Goal: Task Accomplishment & Management: Manage account settings

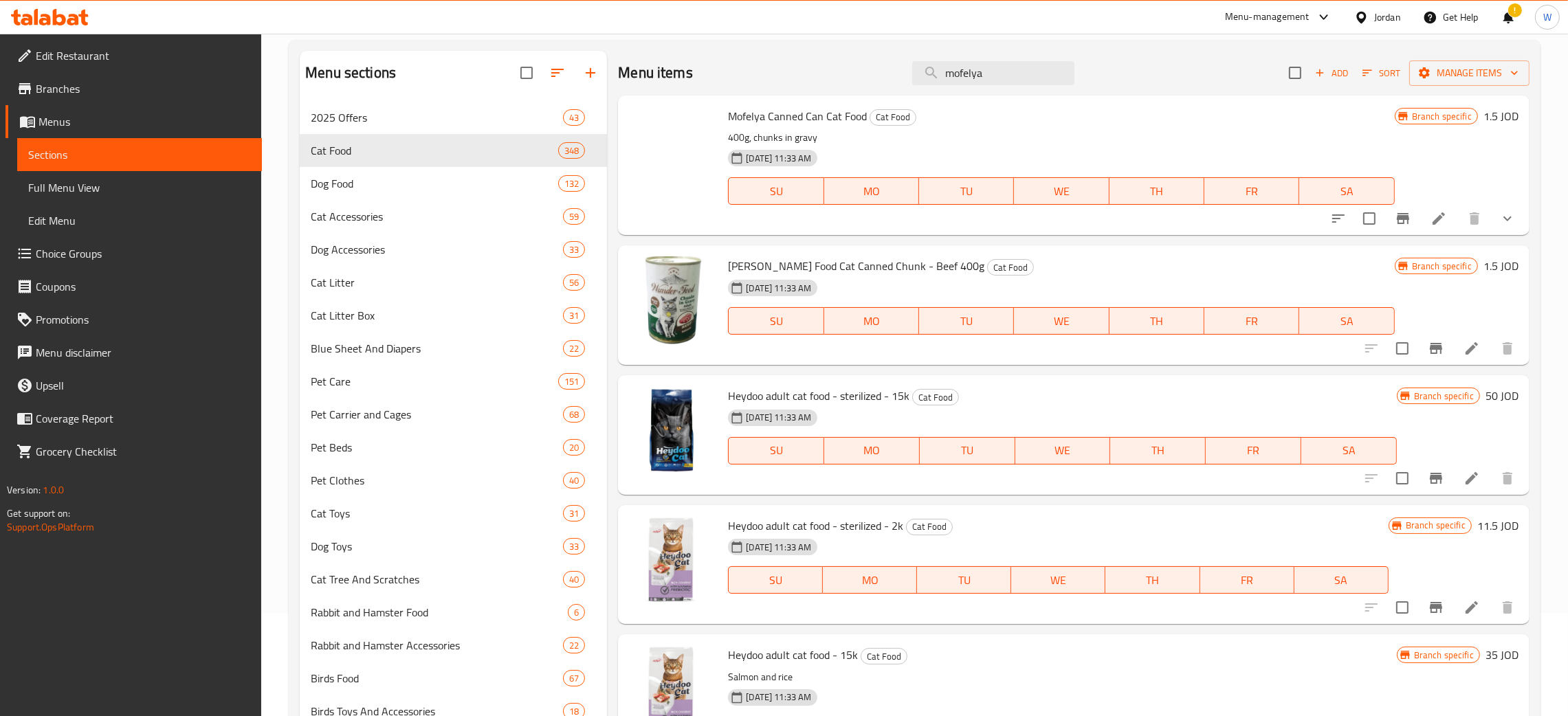
scroll to position [22374, 0]
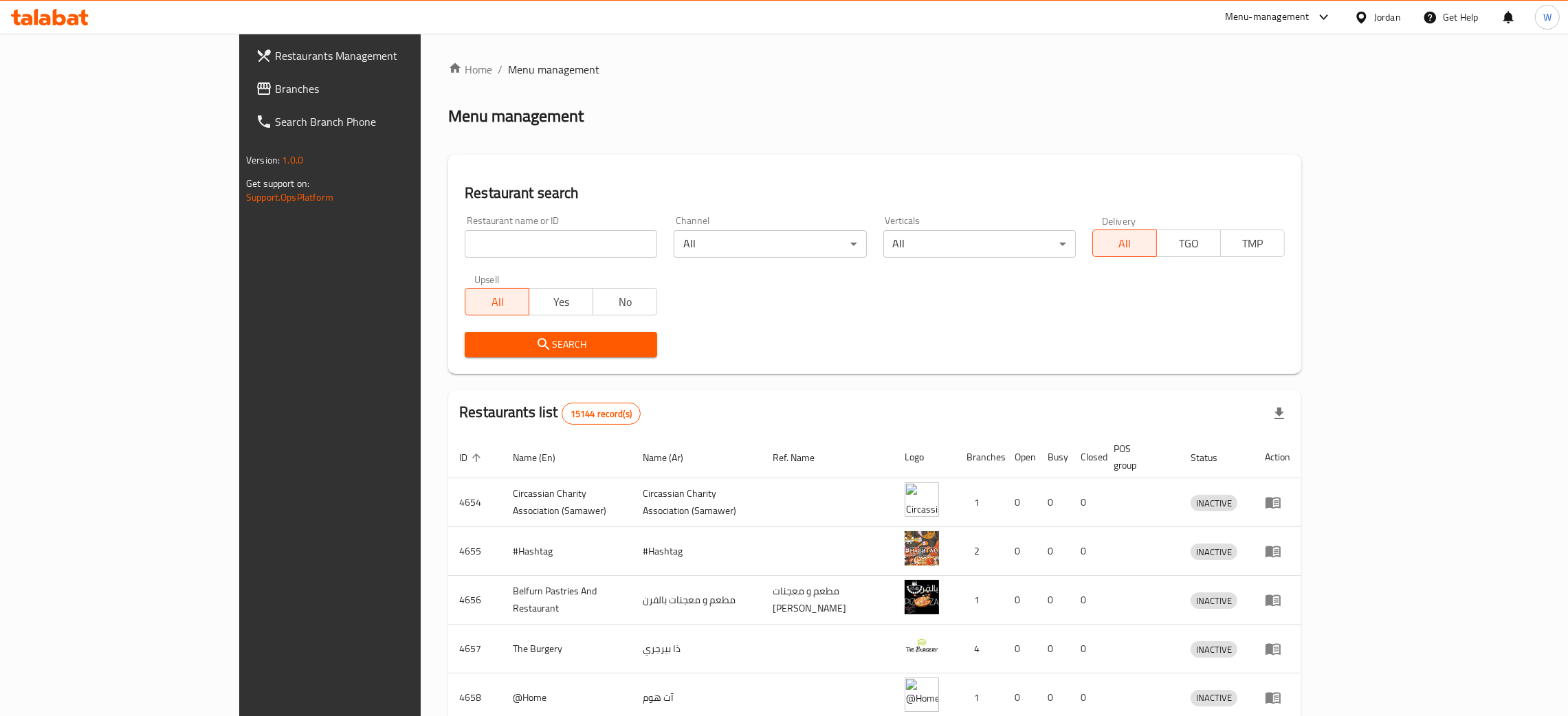
click at [518, 245] on input "search" at bounding box center [561, 244] width 193 height 28
type input "ق"
type input "radiant flowers"
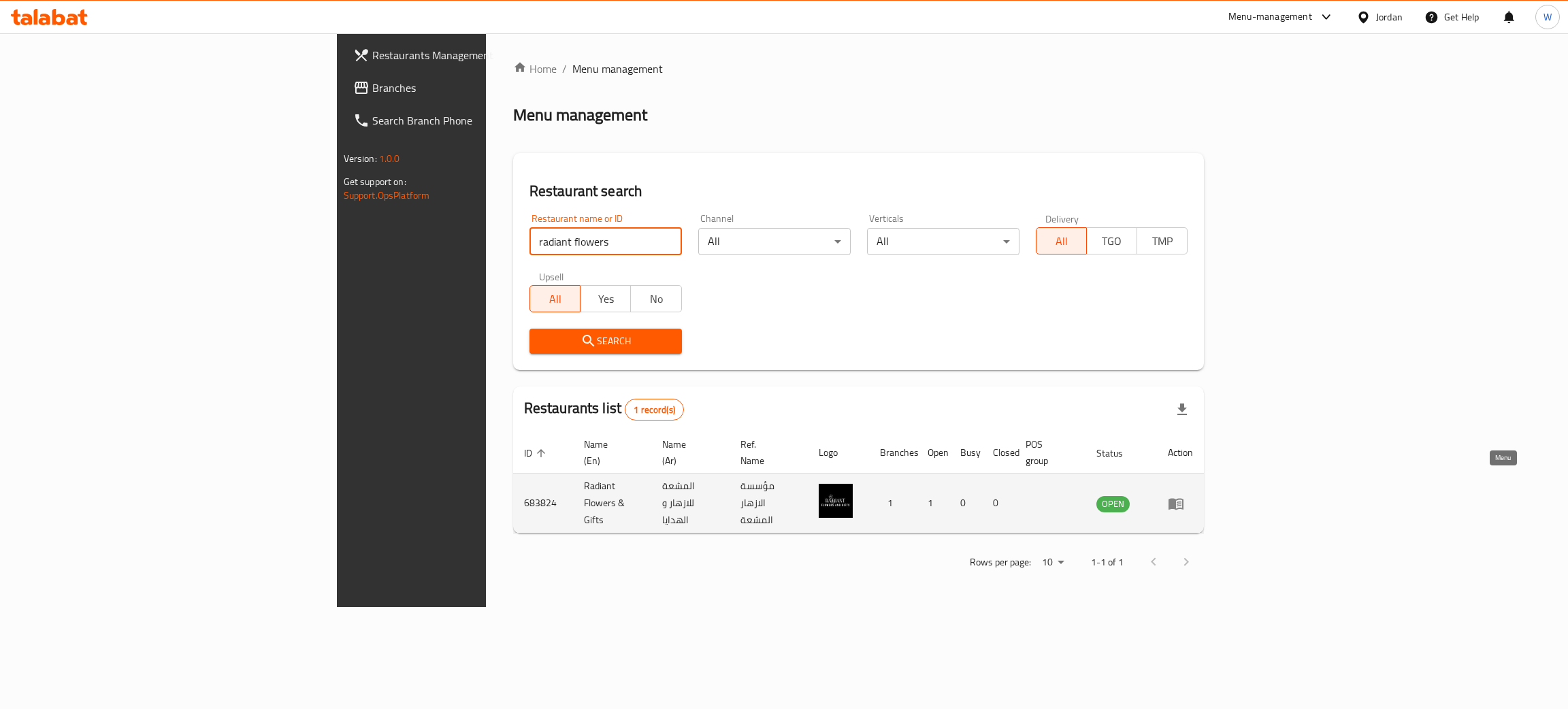
click at [1184, 496] on icon "enhanced table" at bounding box center [1176, 503] width 17 height 17
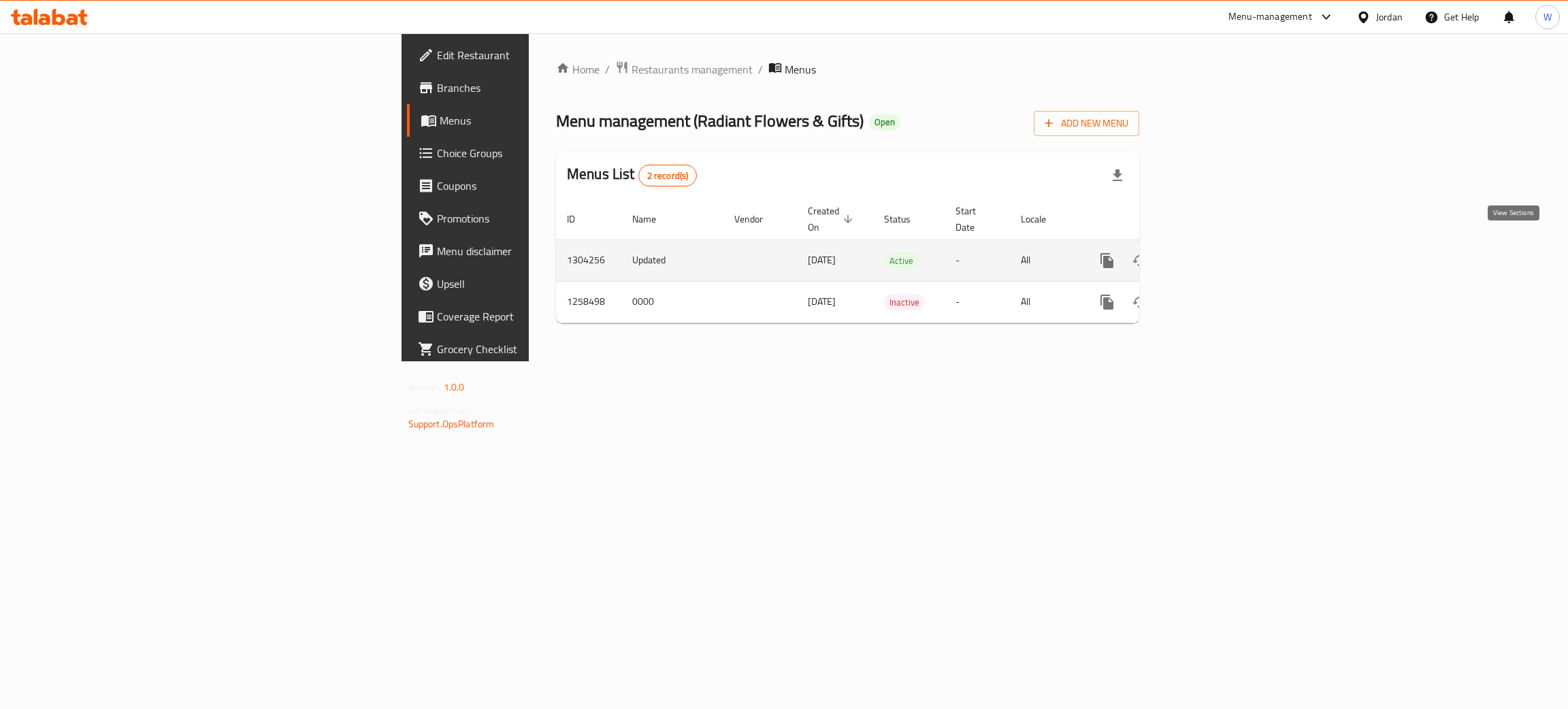
click at [1214, 253] on icon "enhanced table" at bounding box center [1205, 260] width 17 height 17
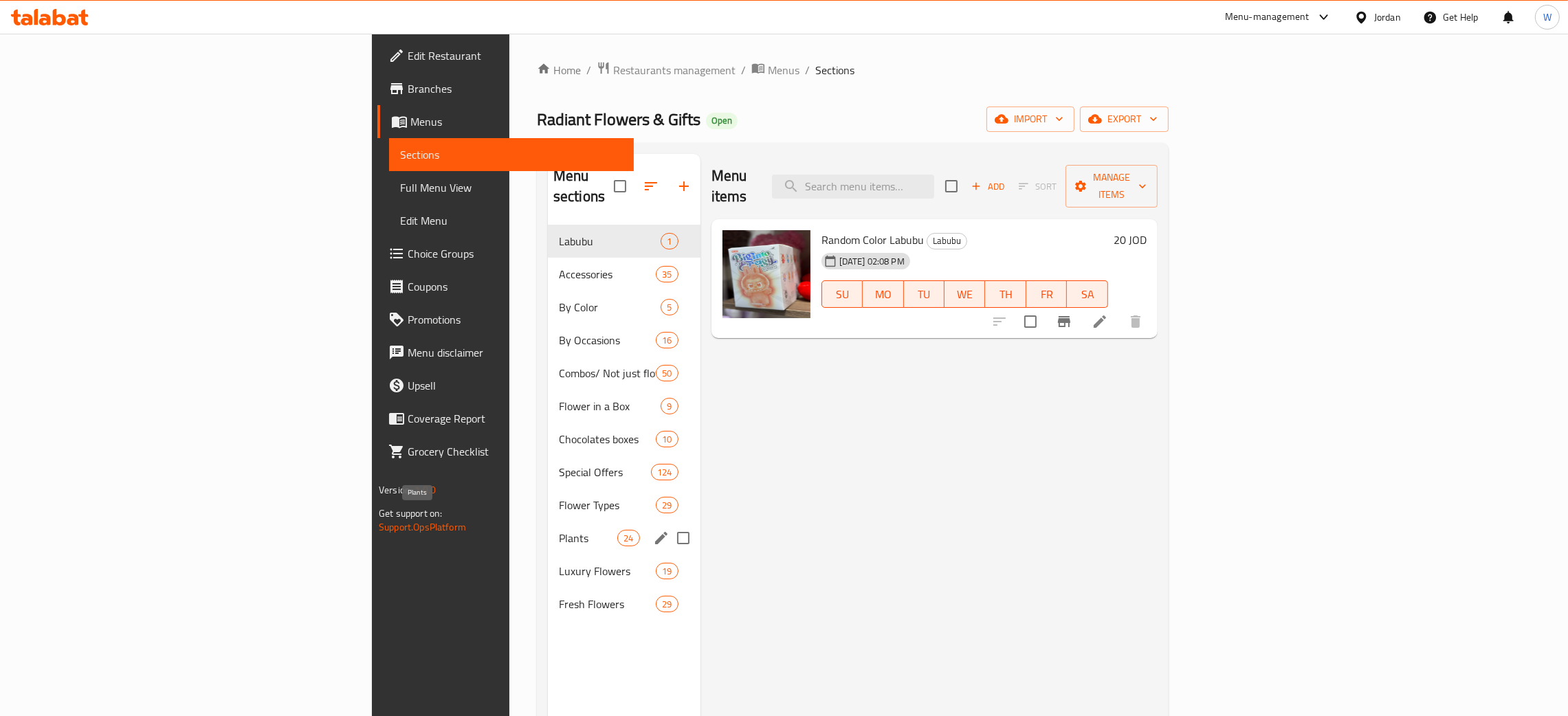
click at [559, 530] on span "Plants" at bounding box center [587, 538] width 58 height 17
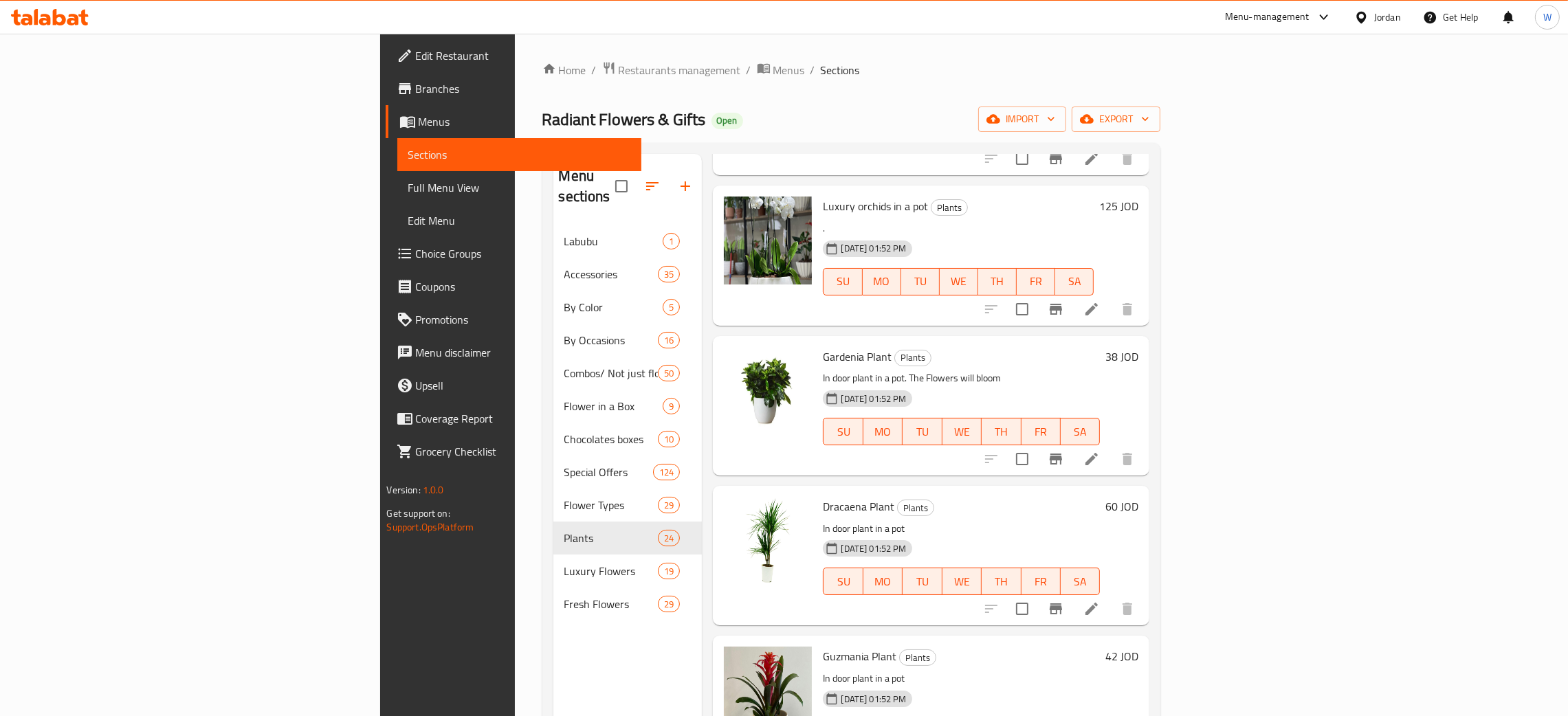
scroll to position [2165, 0]
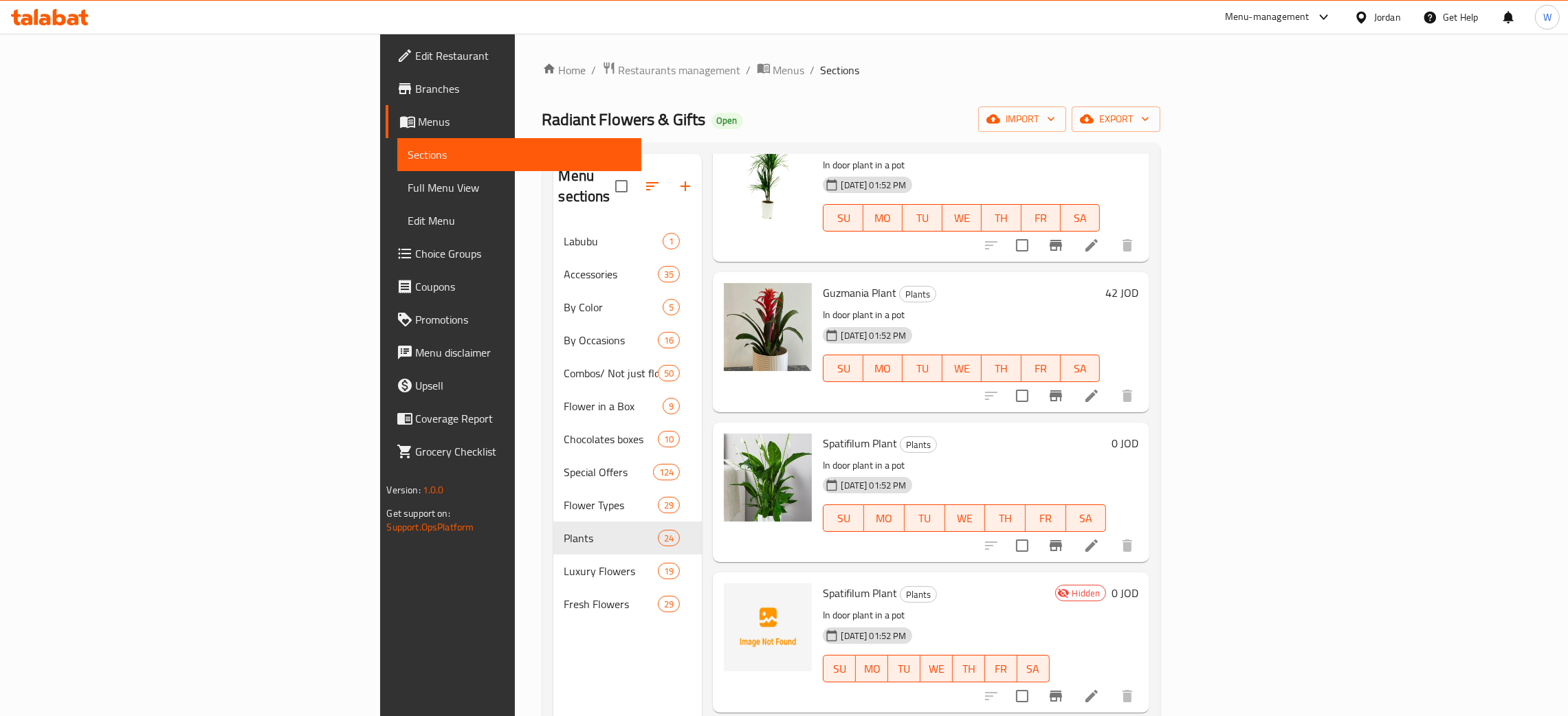
click at [1099, 538] on icon at bounding box center [1091, 546] width 17 height 17
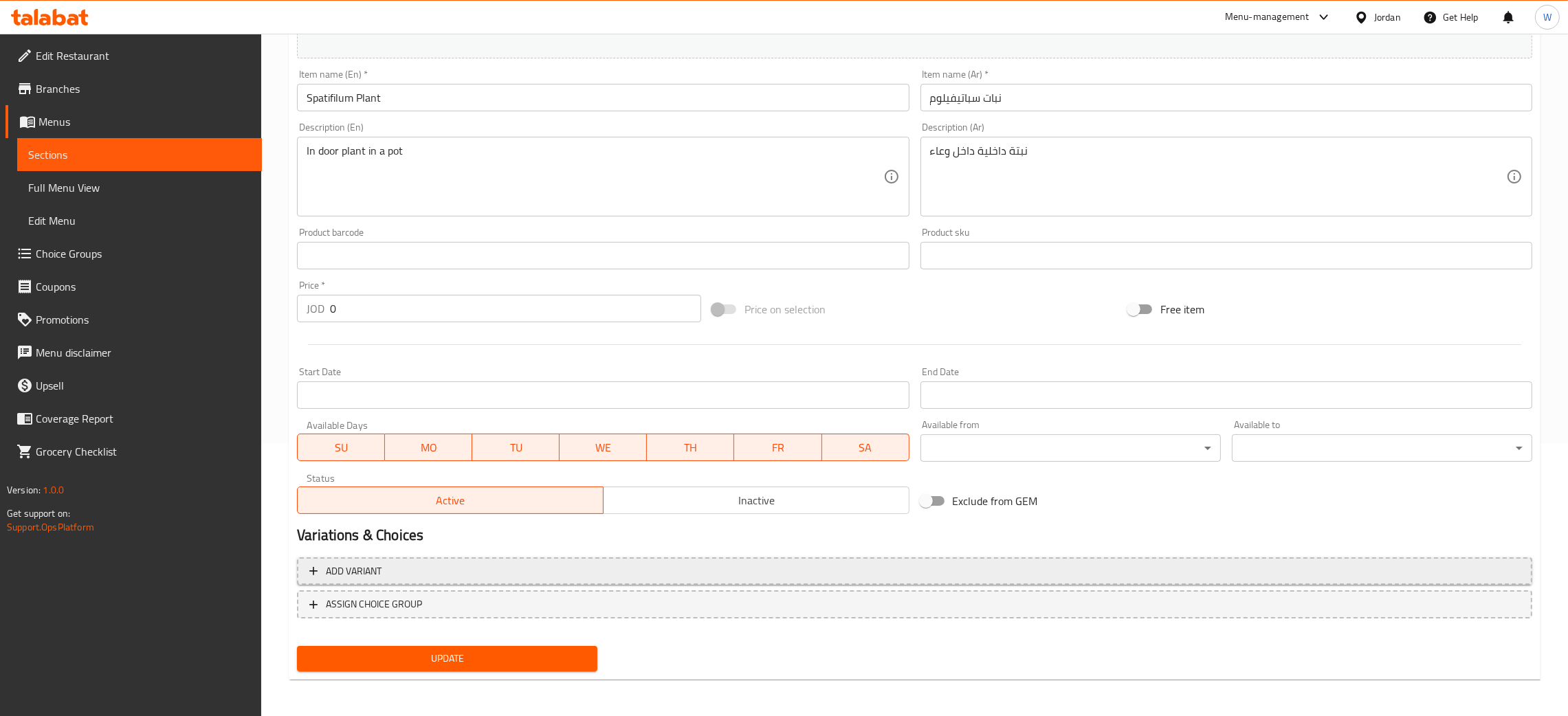
click at [1057, 560] on button "Add variant" at bounding box center [914, 572] width 1235 height 29
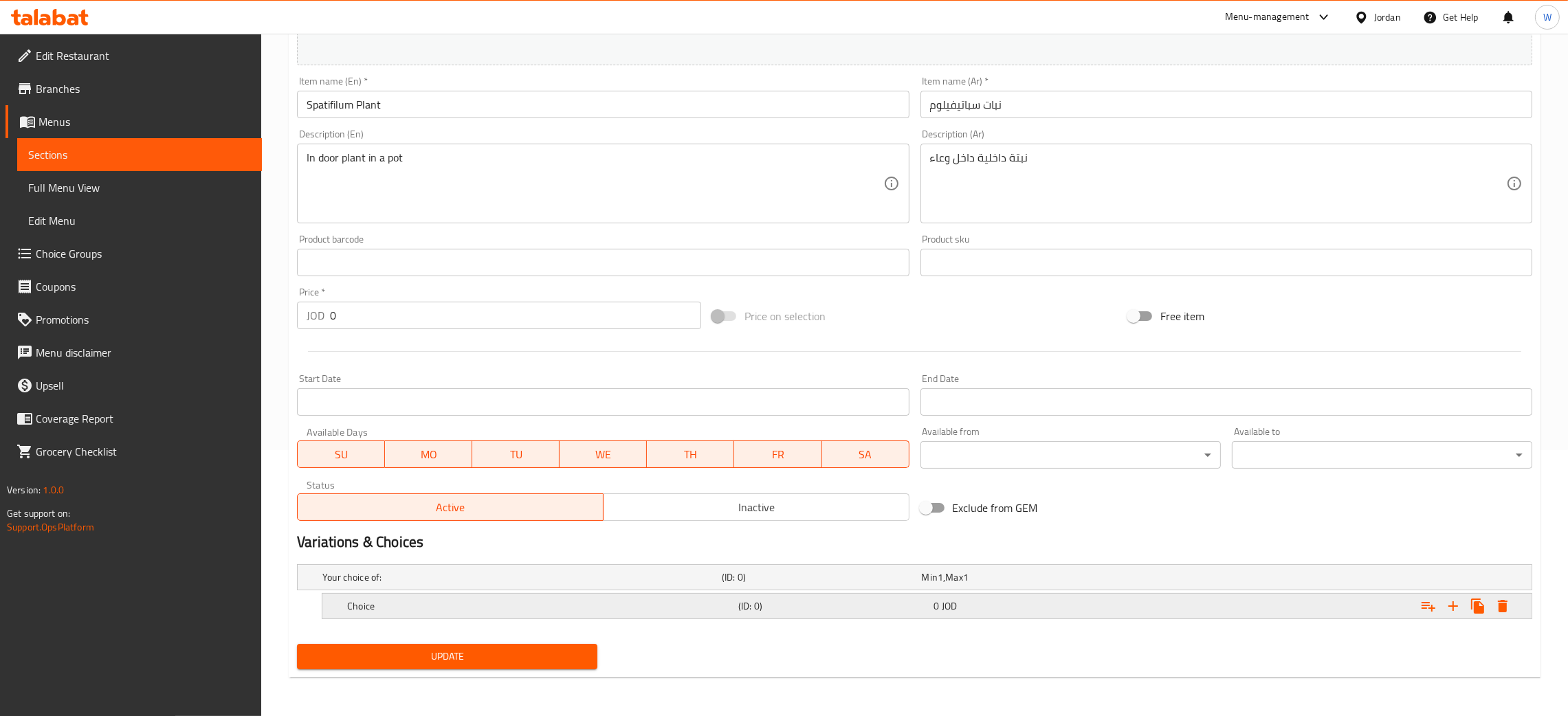
click at [994, 584] on div "0 JOD" at bounding box center [1018, 578] width 194 height 14
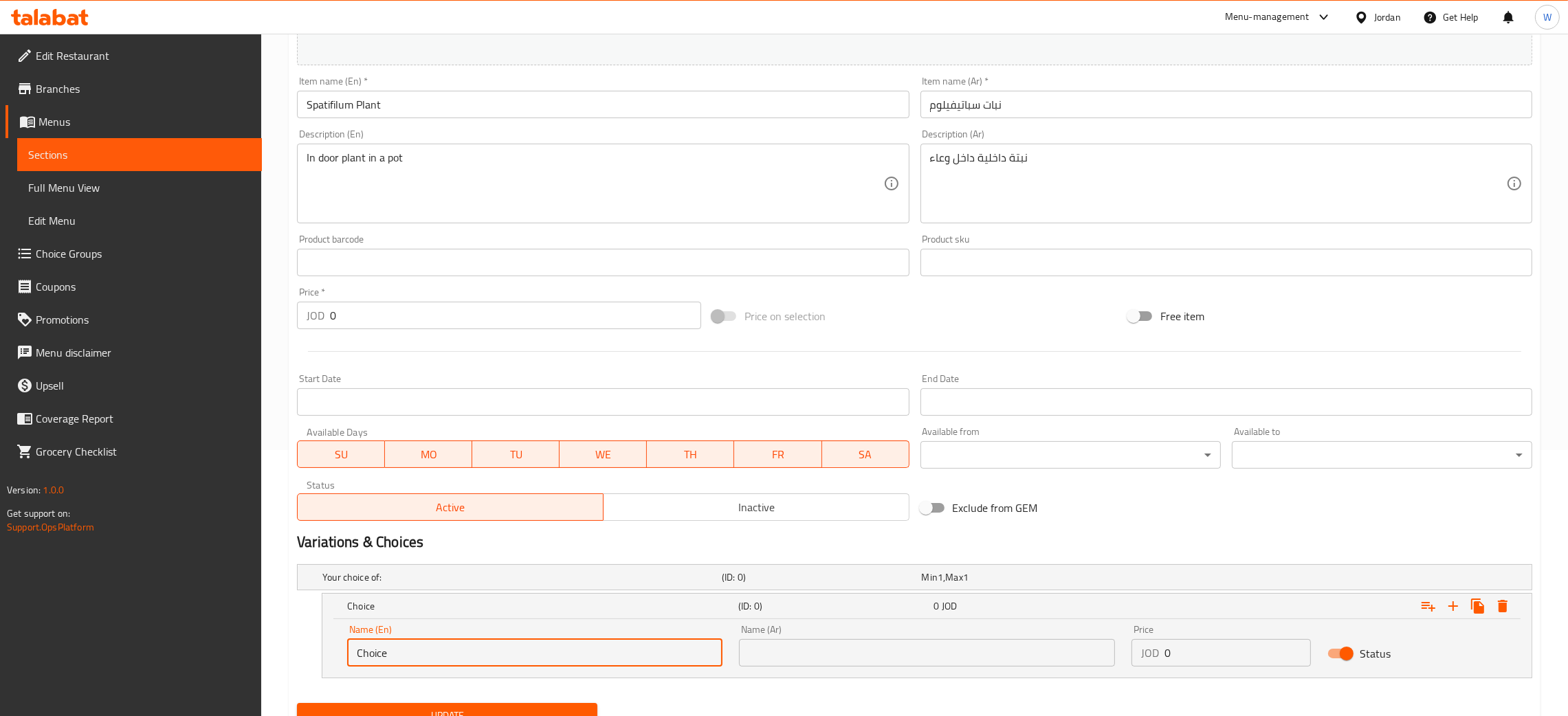
drag, startPoint x: 402, startPoint y: 647, endPoint x: 219, endPoint y: 648, distance: 183.0
click at [230, 649] on div "Edit Restaurant Branches Menus Sections Full Menu View Edit Menu Choice Groups …" at bounding box center [784, 271] width 1568 height 1008
type input "Large"
click at [793, 666] on input "text" at bounding box center [926, 654] width 376 height 28
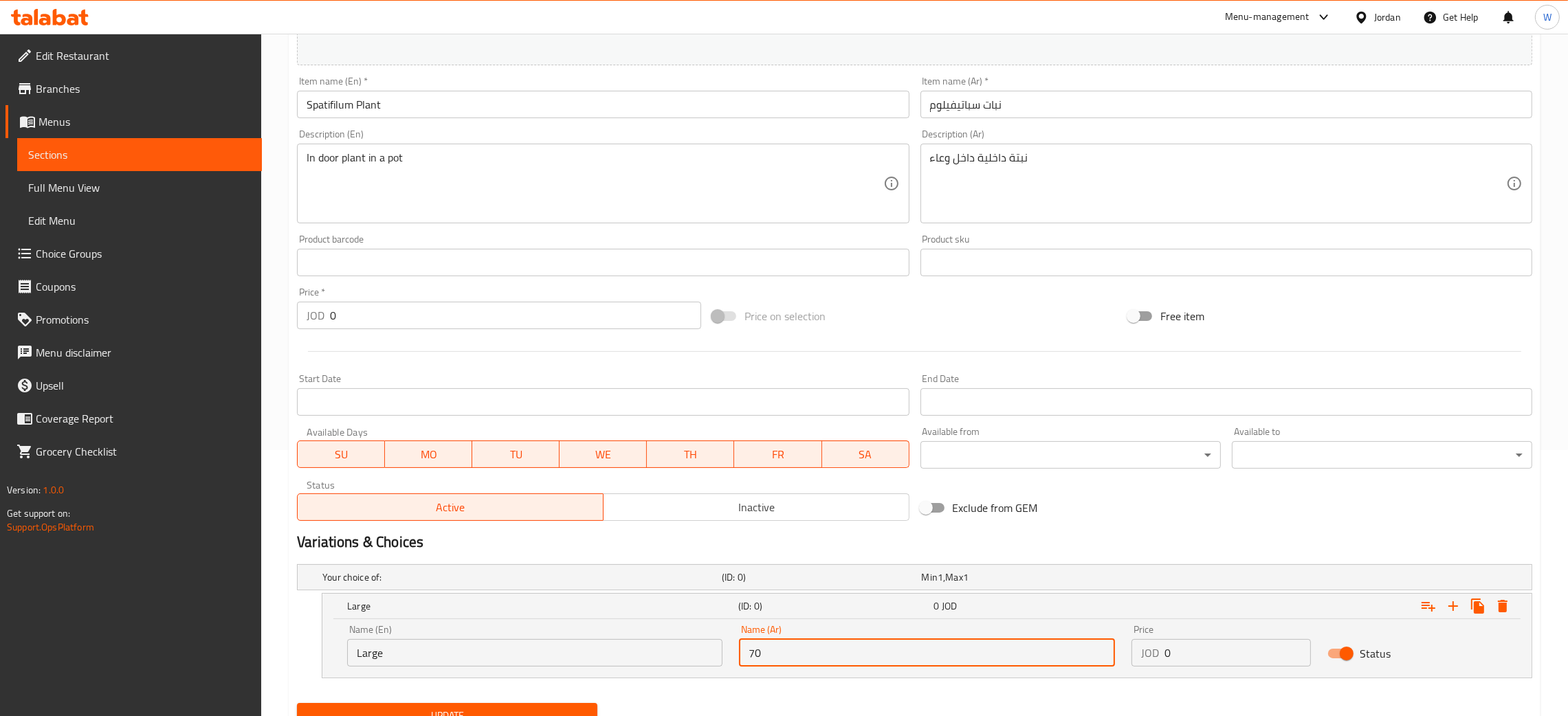
drag, startPoint x: 777, startPoint y: 658, endPoint x: 597, endPoint y: 664, distance: 180.1
click at [596, 660] on div "Name (En) Large Name (En) Name (Ar) 70 Name (Ar) Price JOD 0 Price Status" at bounding box center [927, 646] width 1176 height 58
type input "لارج"
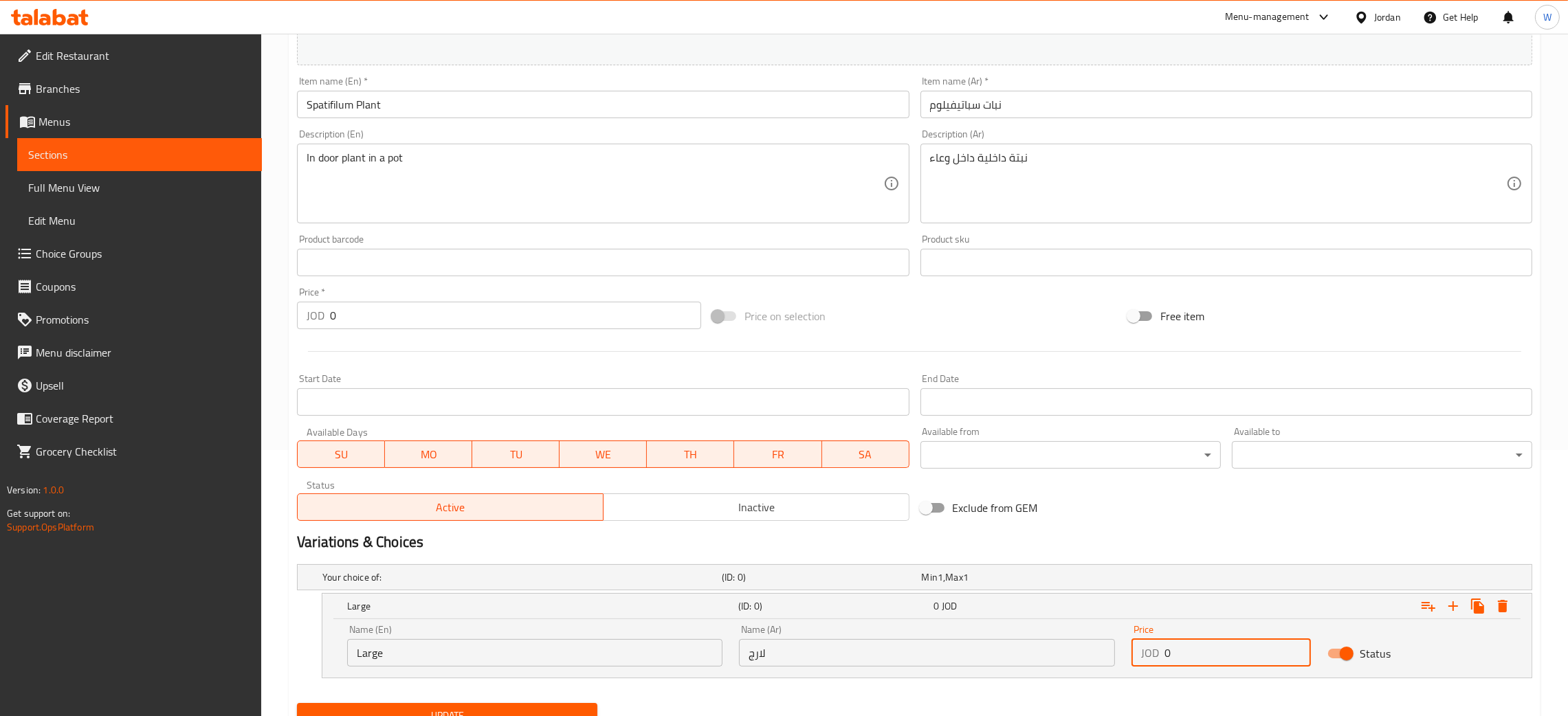
drag, startPoint x: 1173, startPoint y: 660, endPoint x: 1049, endPoint y: 656, distance: 124.1
click at [1054, 655] on div "Name (En) Large Name (En) Name (Ar) لارج Name (Ar) Price JOD 0 Price Status" at bounding box center [927, 646] width 1176 height 58
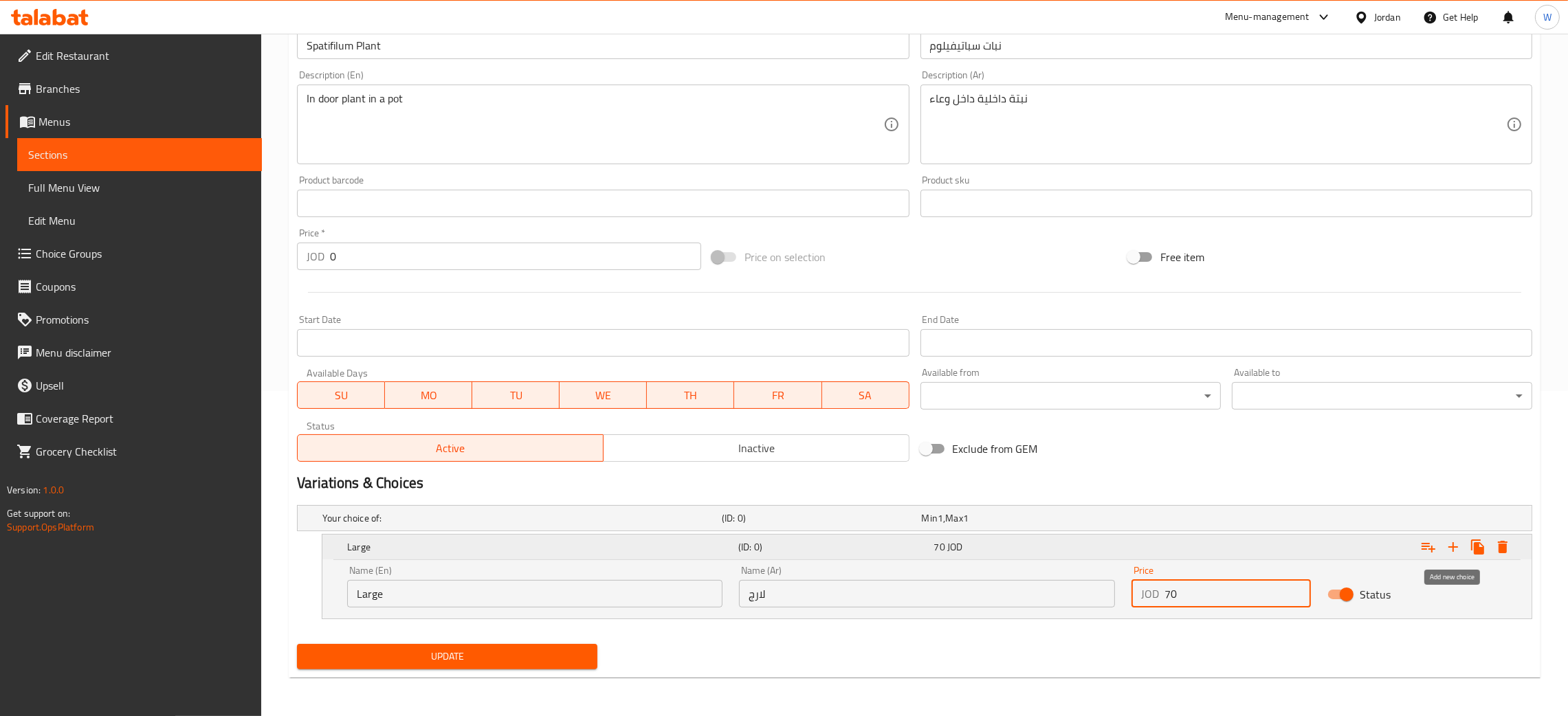
type input "70"
click at [1457, 552] on icon "Expand" at bounding box center [1452, 547] width 17 height 17
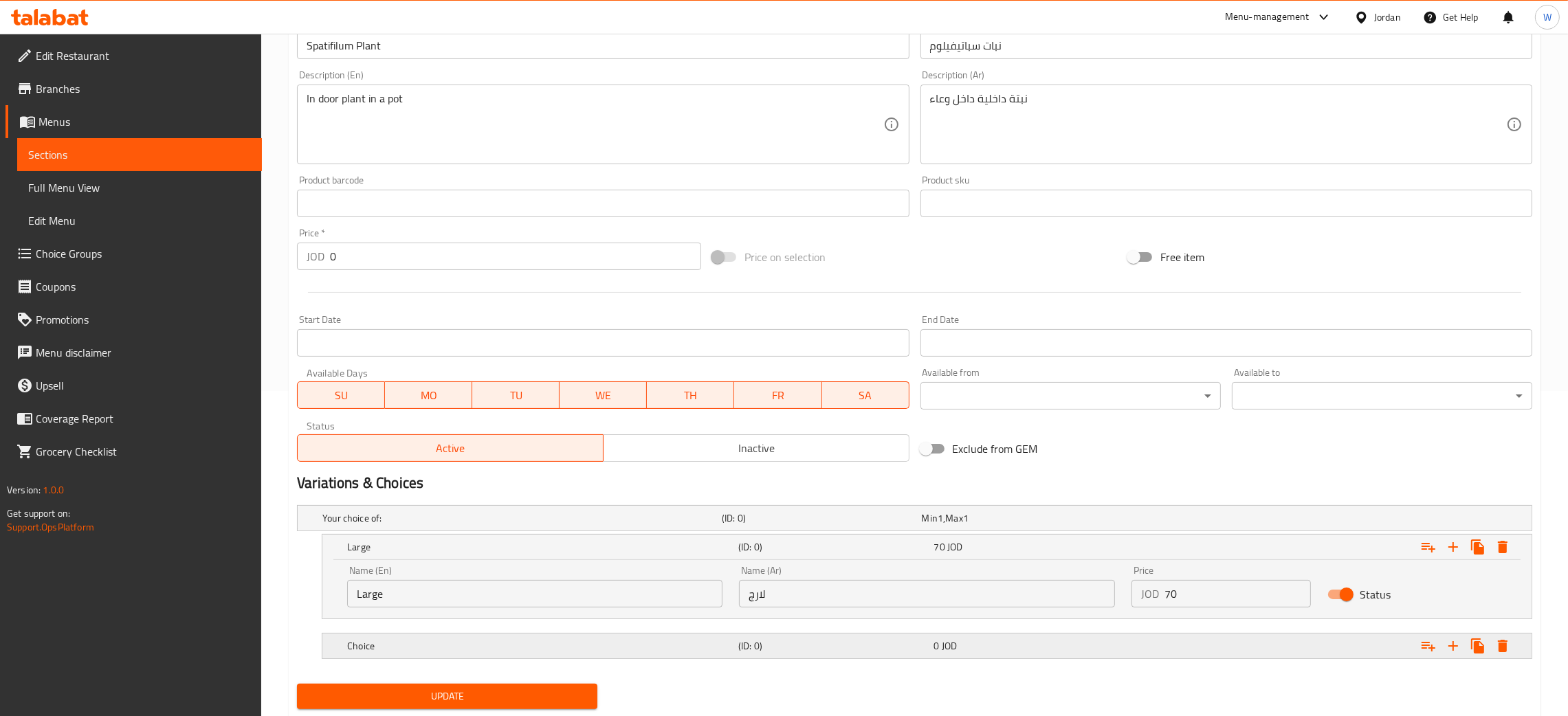
click at [406, 525] on h5 "Choice" at bounding box center [519, 518] width 393 height 14
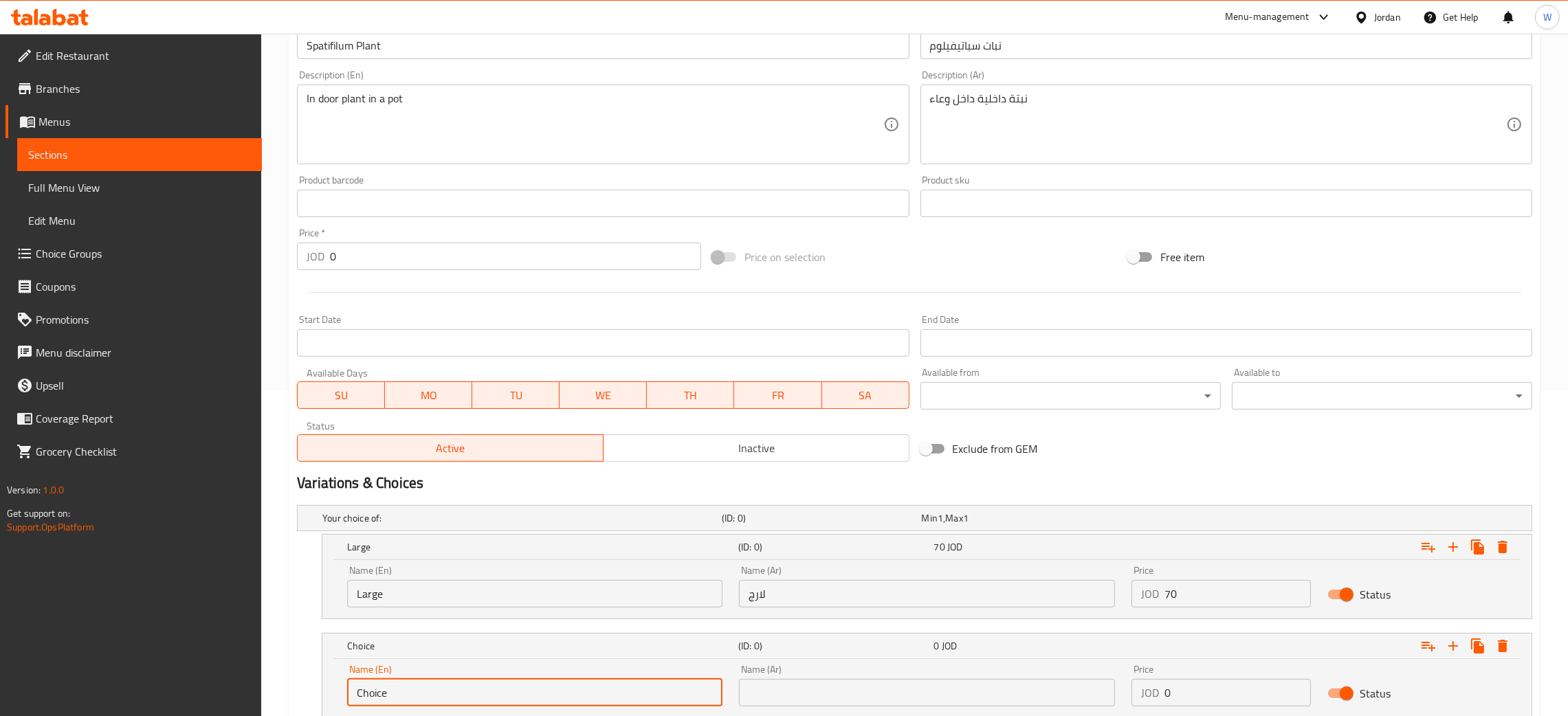
drag, startPoint x: 427, startPoint y: 691, endPoint x: 155, endPoint y: 682, distance: 272.1
click at [155, 682] on div "Edit Restaurant Branches Menus Sections Full Menu View Edit Menu Choice Groups …" at bounding box center [784, 261] width 1568 height 1107
type input "’"
type input "Medium"
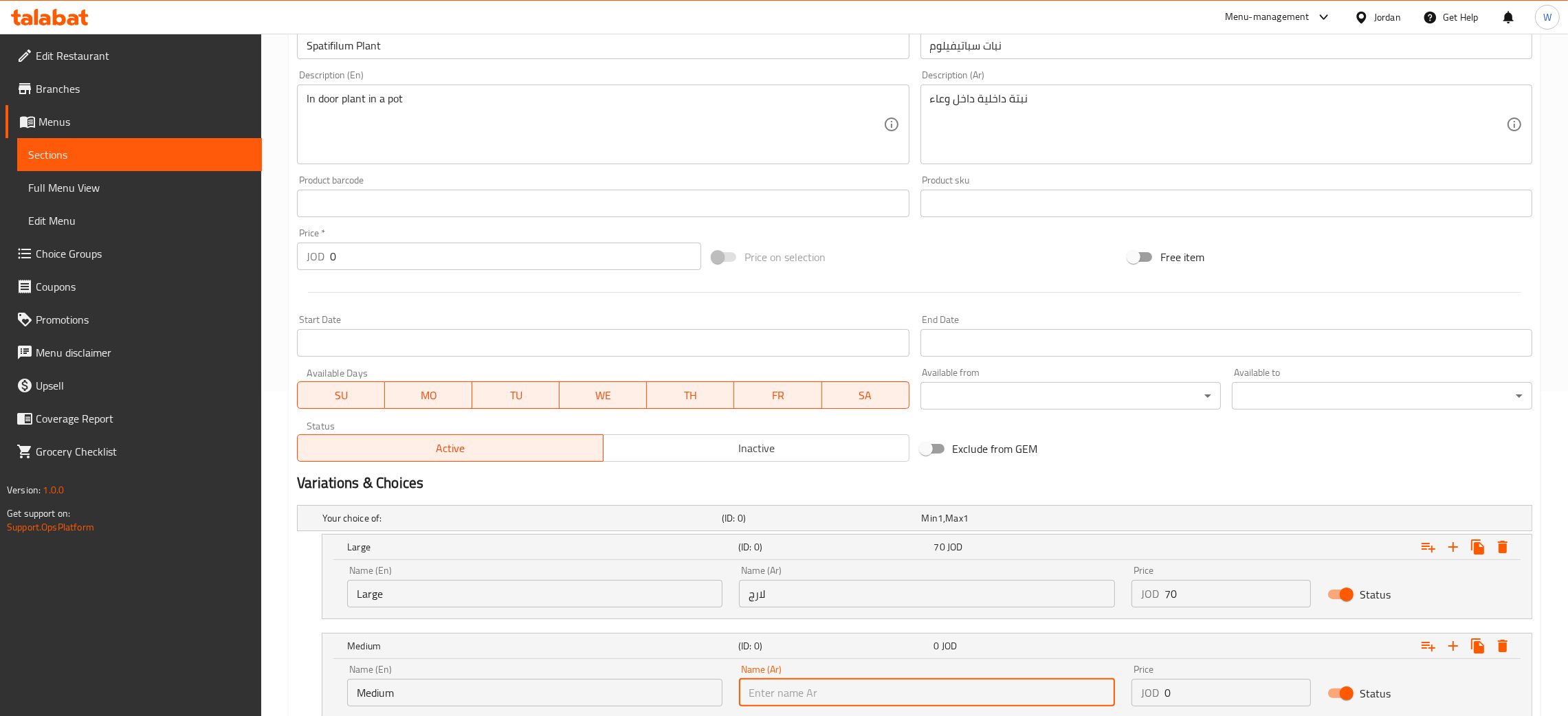
click at [865, 697] on input "text" at bounding box center [926, 693] width 376 height 28
type input "و"
type input "حجم وسط"
click at [1080, 715] on div "Change Image Size: 1200 x 800 px / Image formats: jpg, png / 5MB Max. Item name…" at bounding box center [915, 313] width 1247 height 919
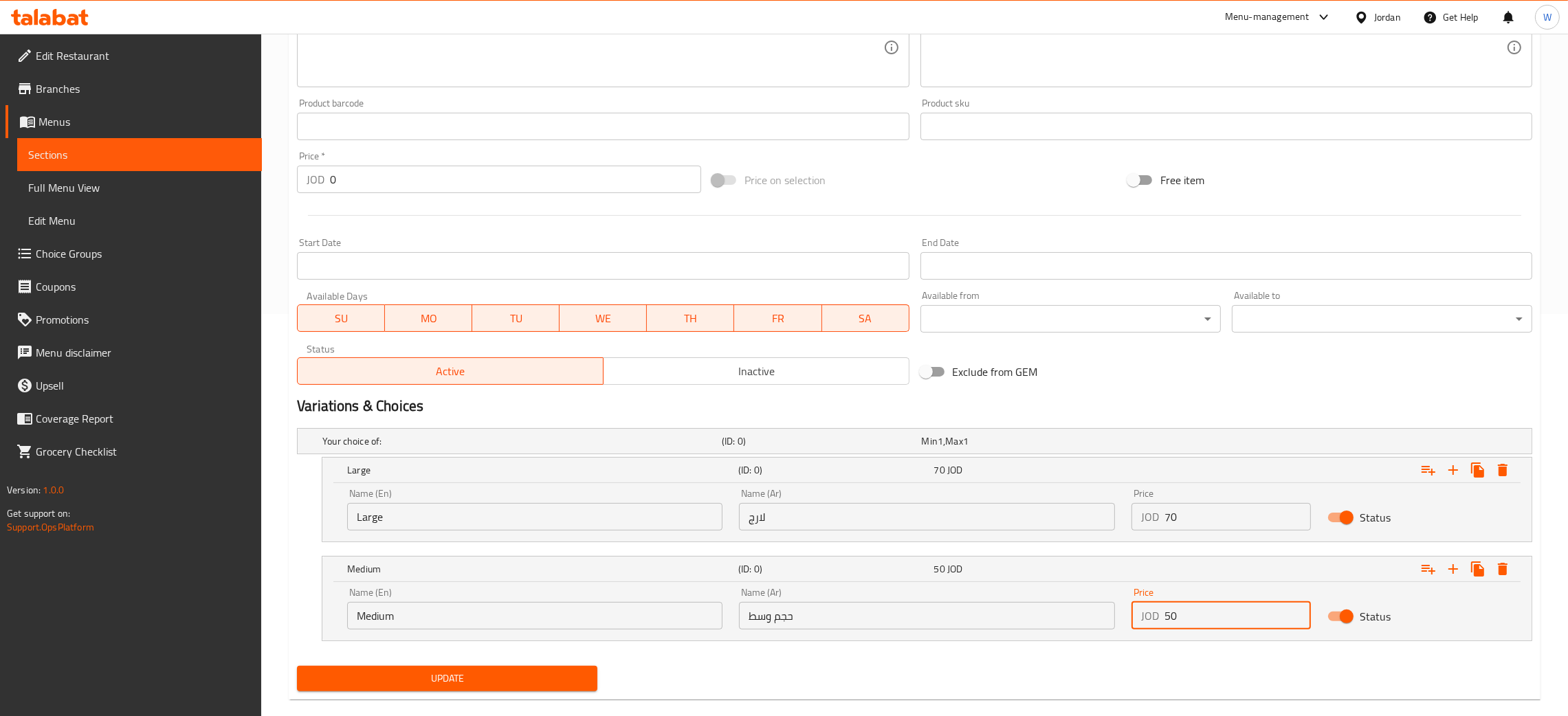
scroll to position [425, 0]
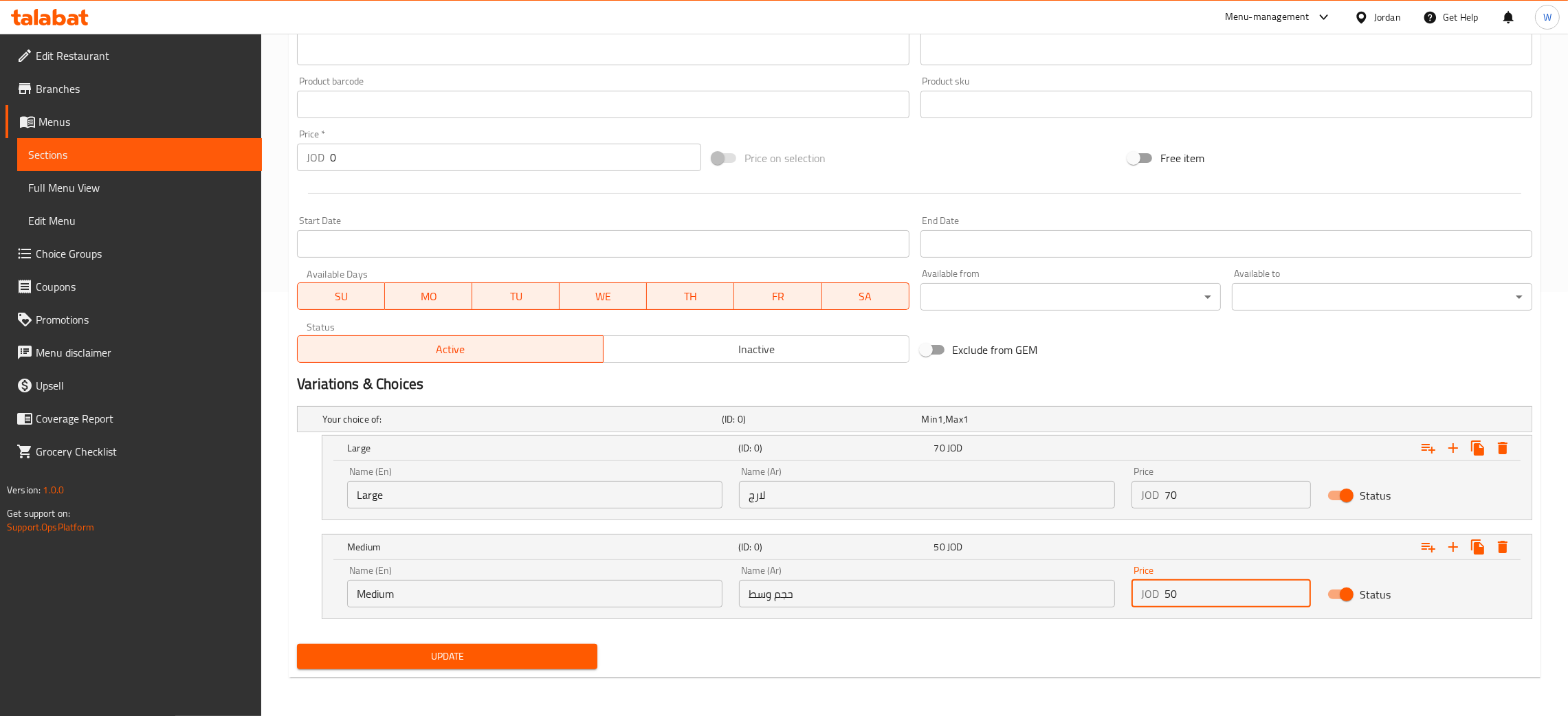
type input "50"
click at [449, 649] on span "Update" at bounding box center [447, 657] width 279 height 17
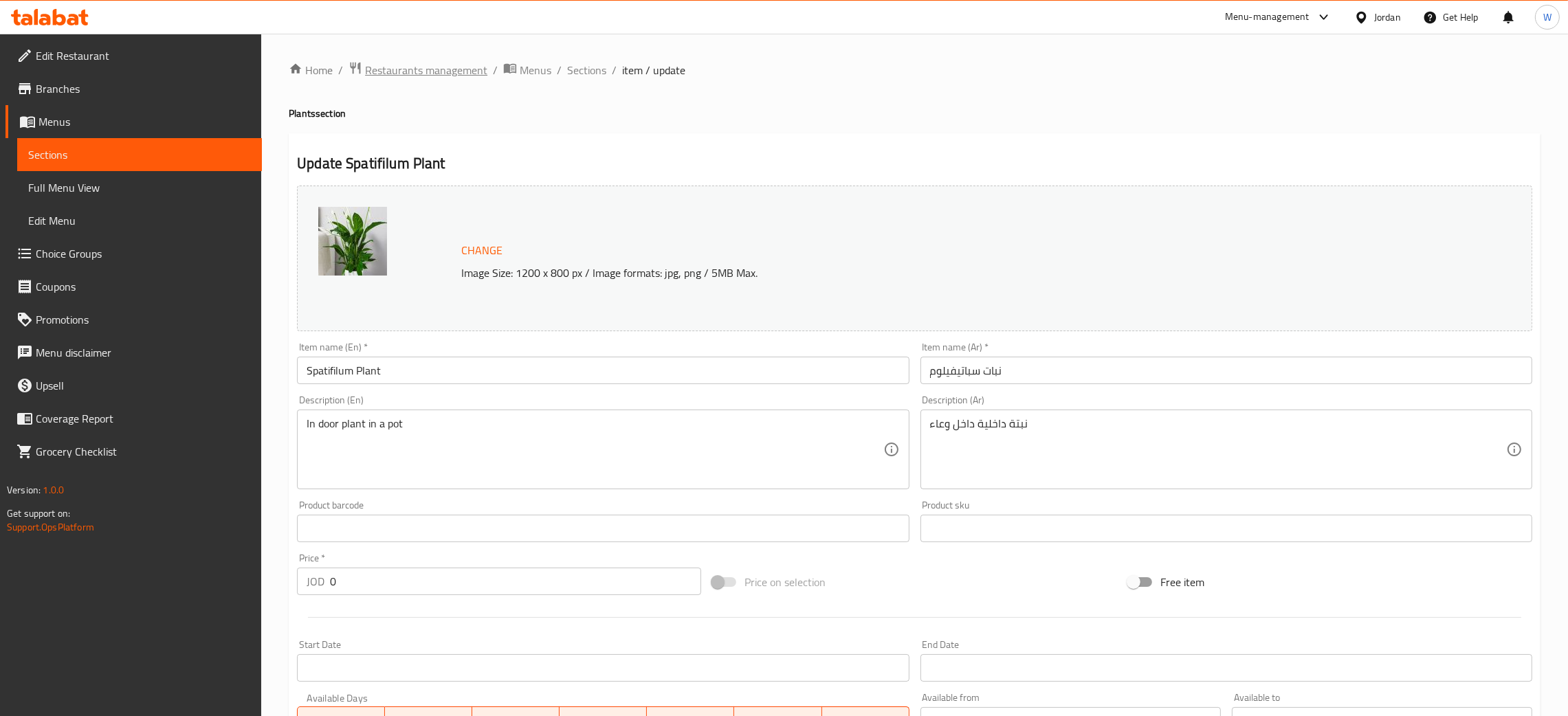
scroll to position [309, 0]
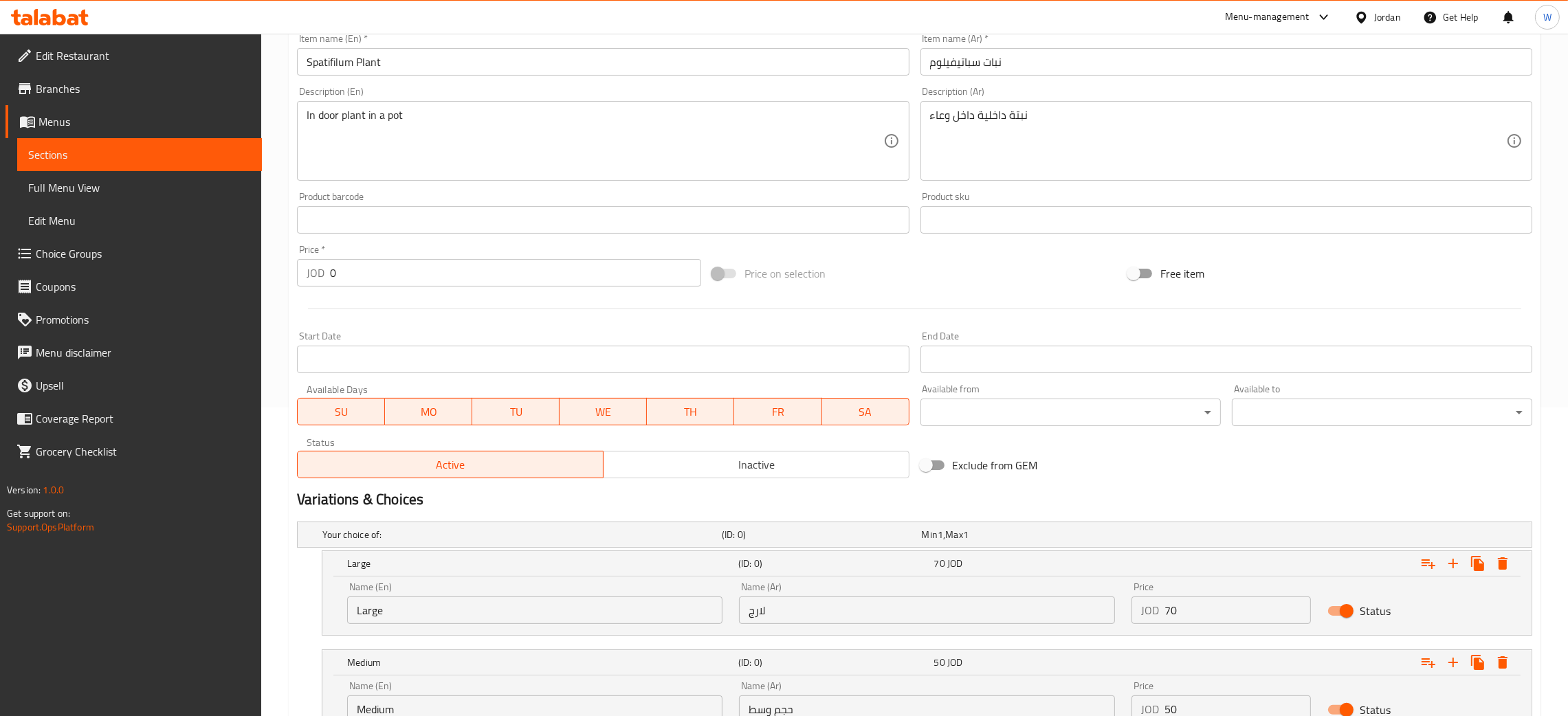
click at [473, 73] on input "Spatifilum Plant" at bounding box center [602, 62] width 612 height 28
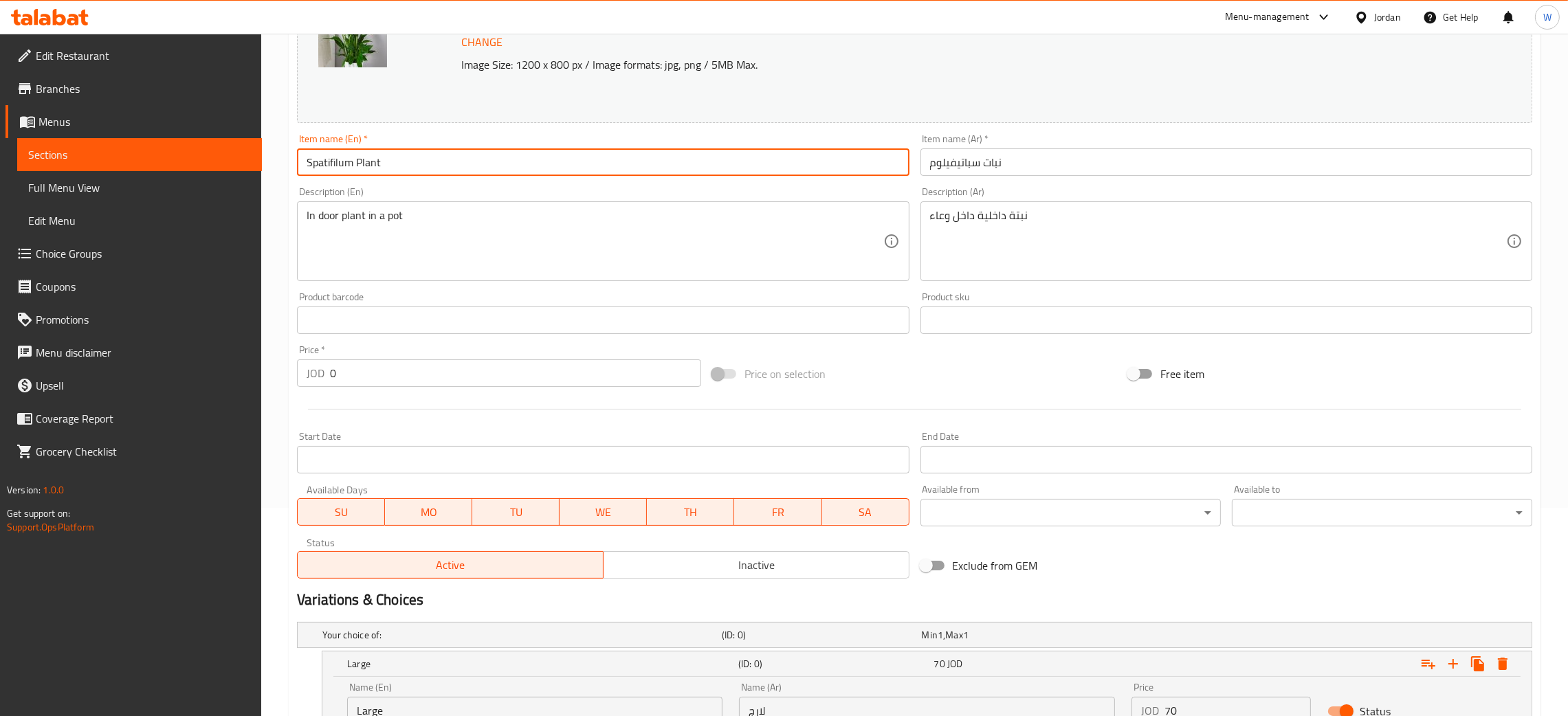
scroll to position [412, 0]
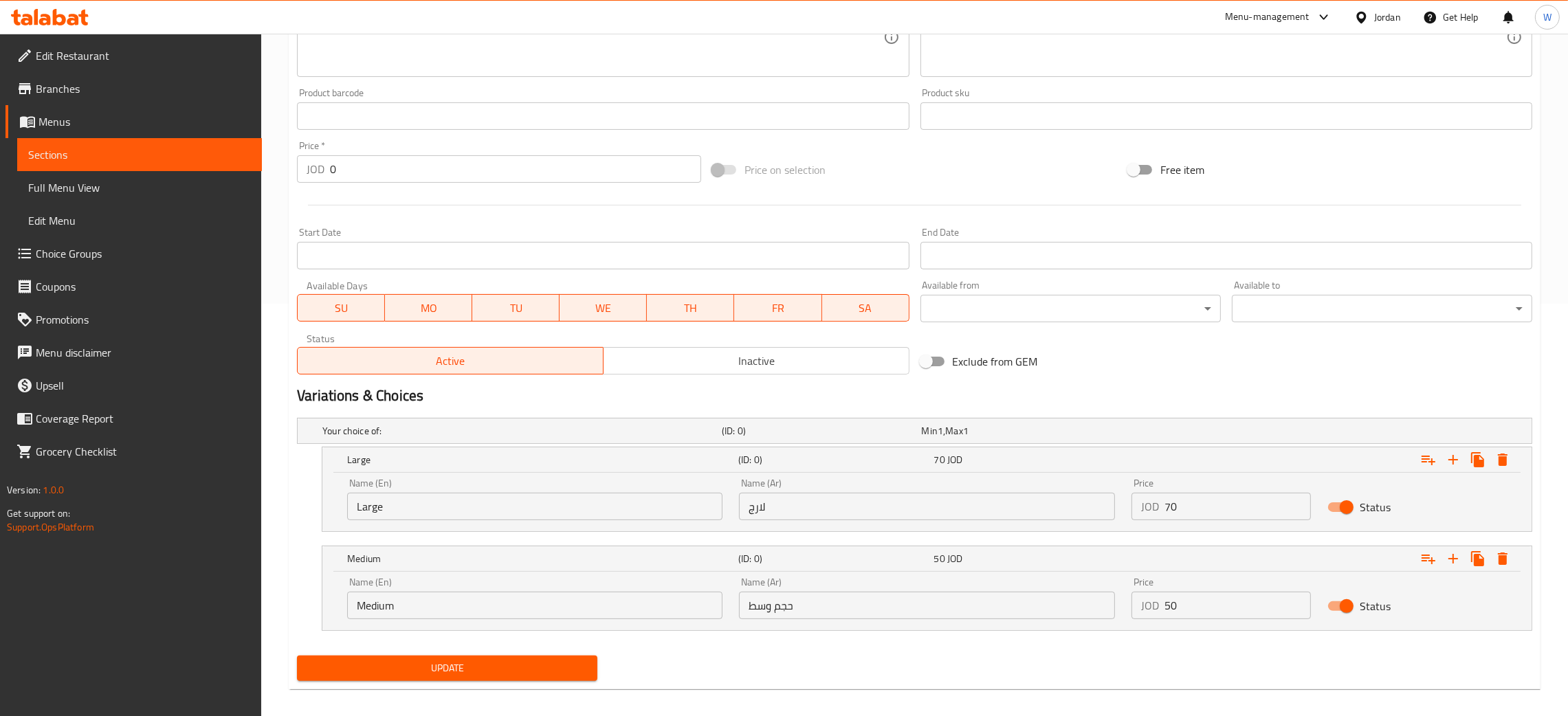
click at [540, 665] on span "Update" at bounding box center [447, 668] width 279 height 17
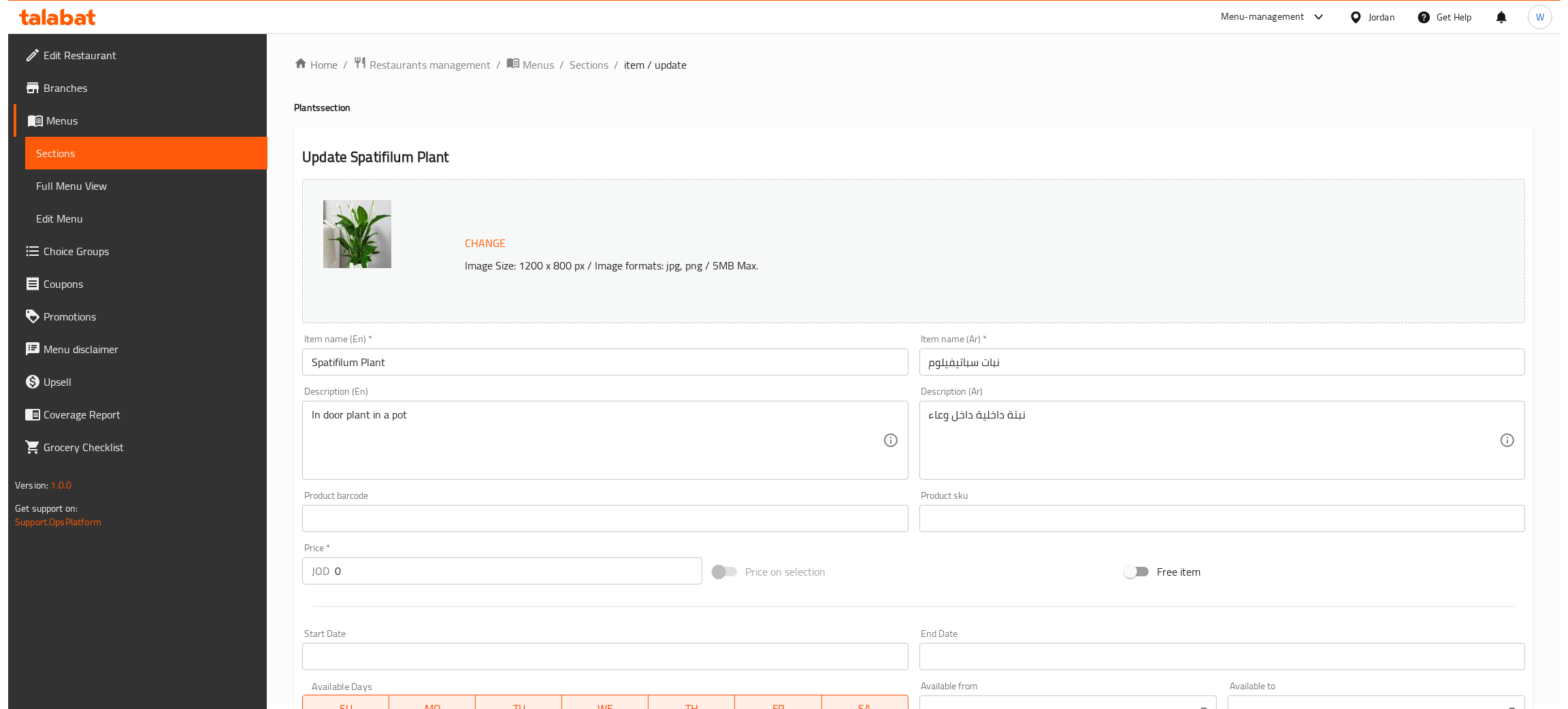
scroll to position [0, 0]
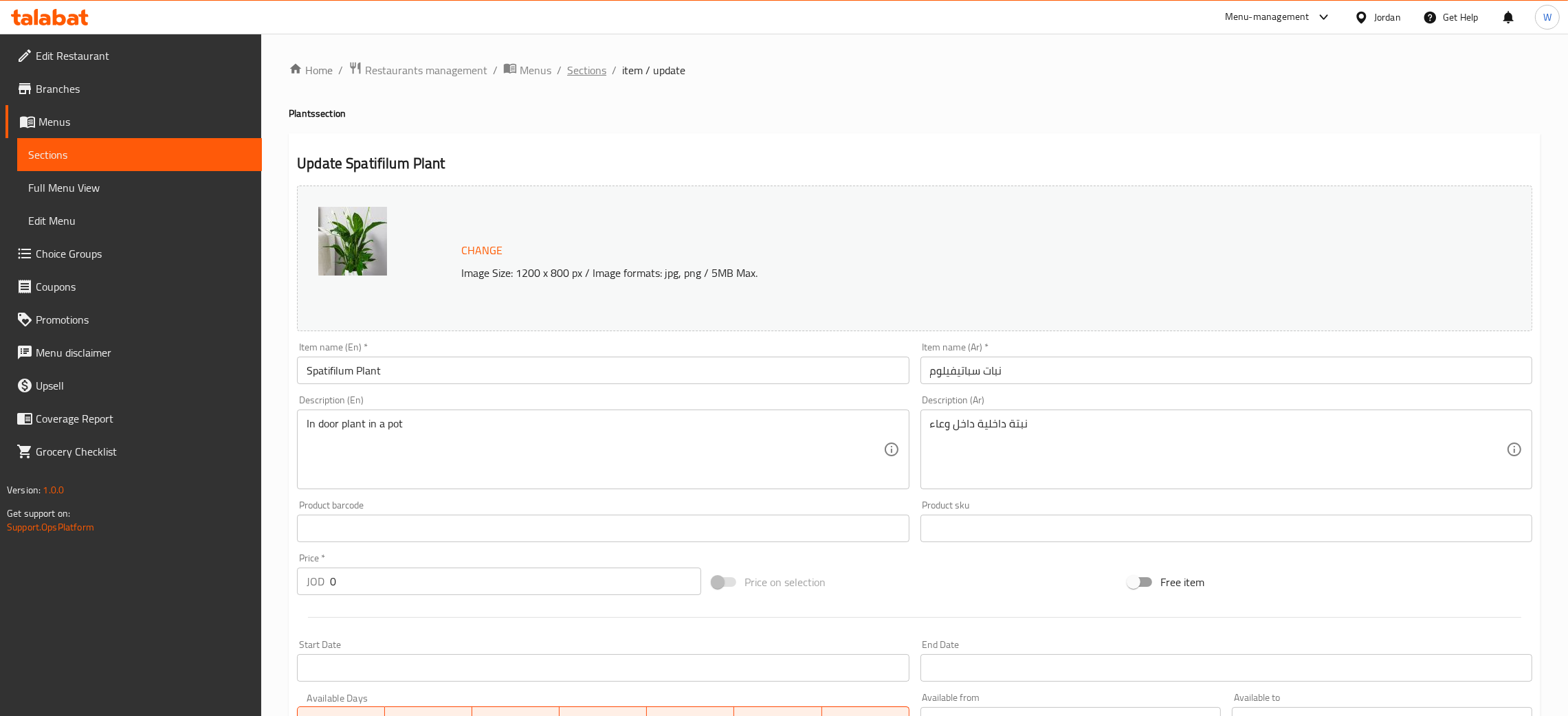
click at [575, 69] on span "Sections" at bounding box center [587, 70] width 40 height 17
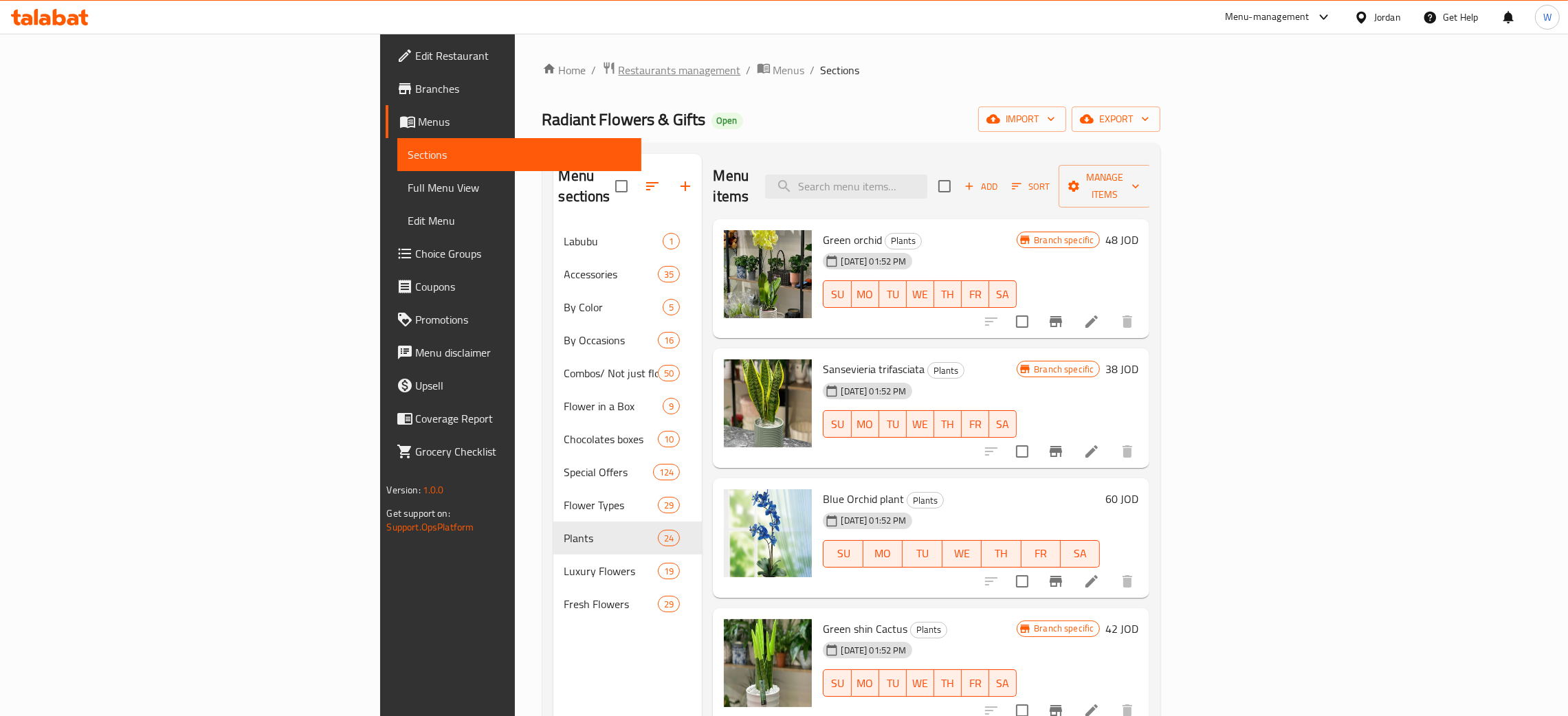
click at [619, 65] on span "Restaurants management" at bounding box center [680, 70] width 123 height 17
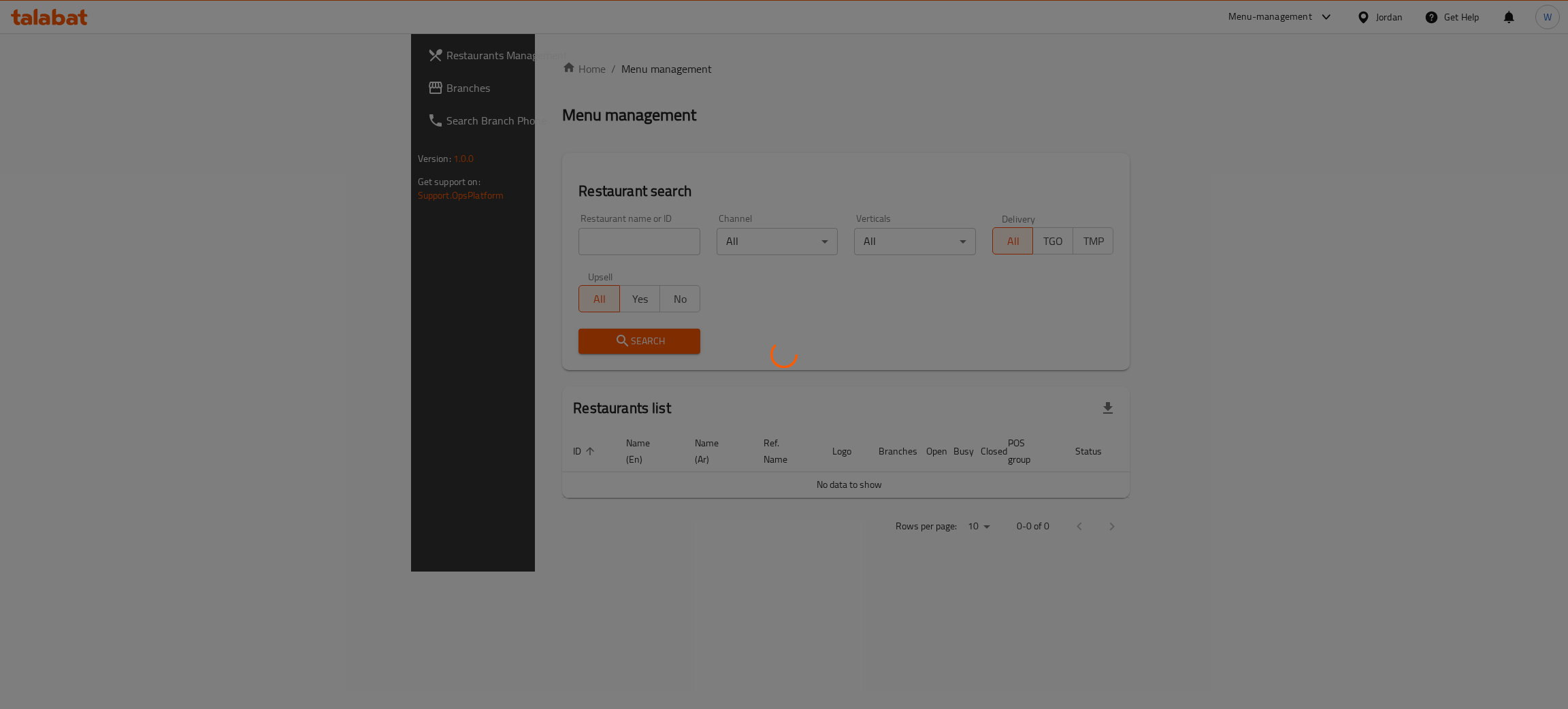
click at [412, 245] on div at bounding box center [784, 354] width 1568 height 709
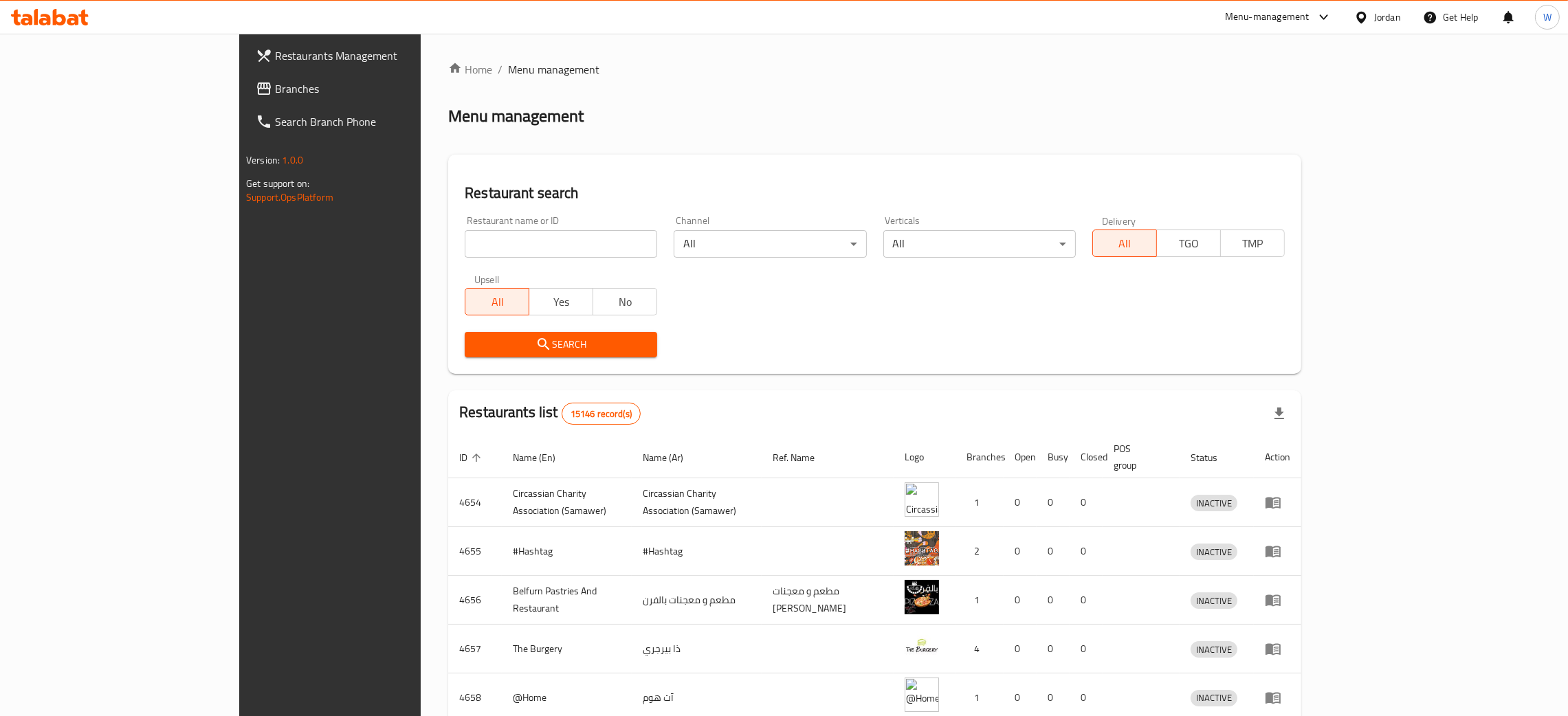
click at [465, 247] on input "search" at bounding box center [561, 244] width 193 height 28
type input "Ever Green Flowers"
click at [521, 340] on span "Search" at bounding box center [561, 344] width 170 height 17
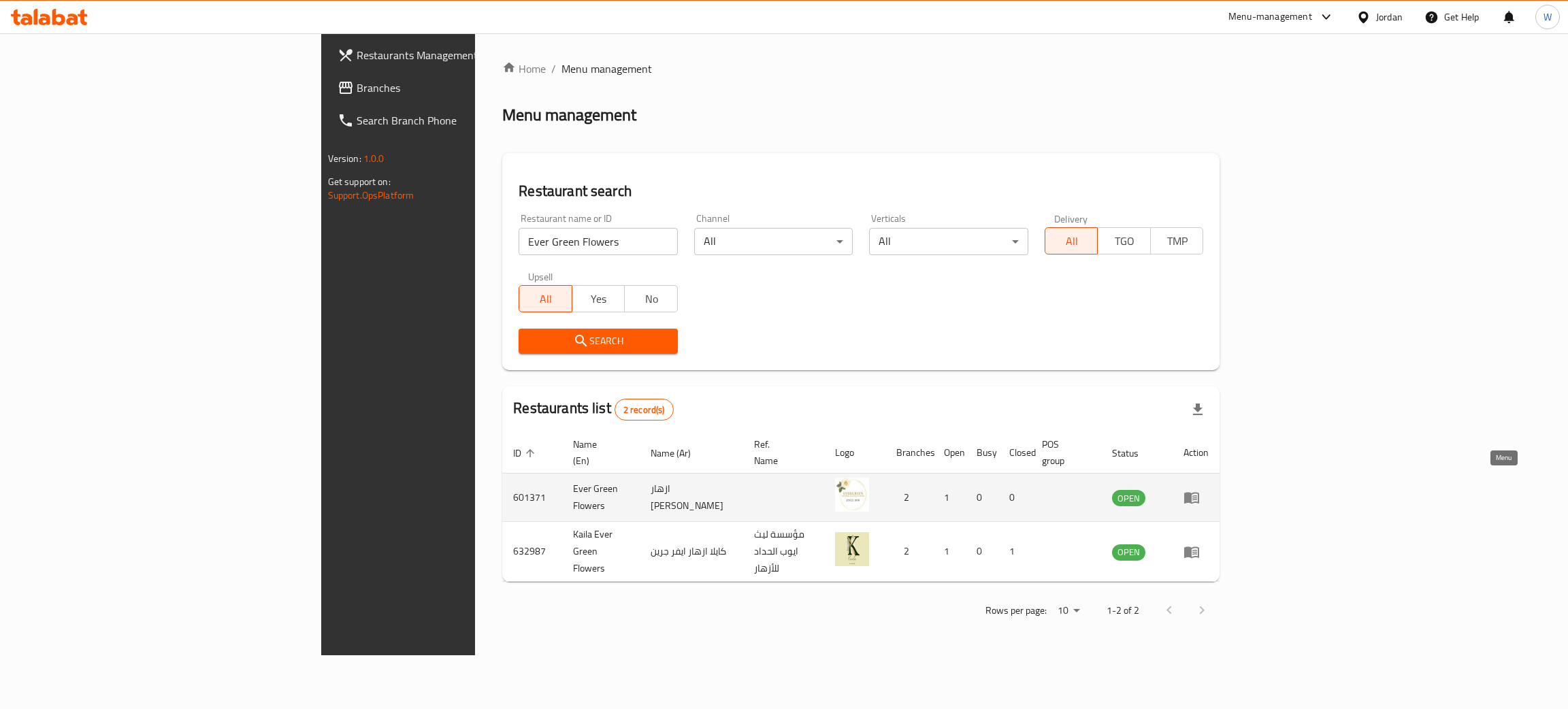
click at [1200, 490] on icon "enhanced table" at bounding box center [1191, 497] width 17 height 17
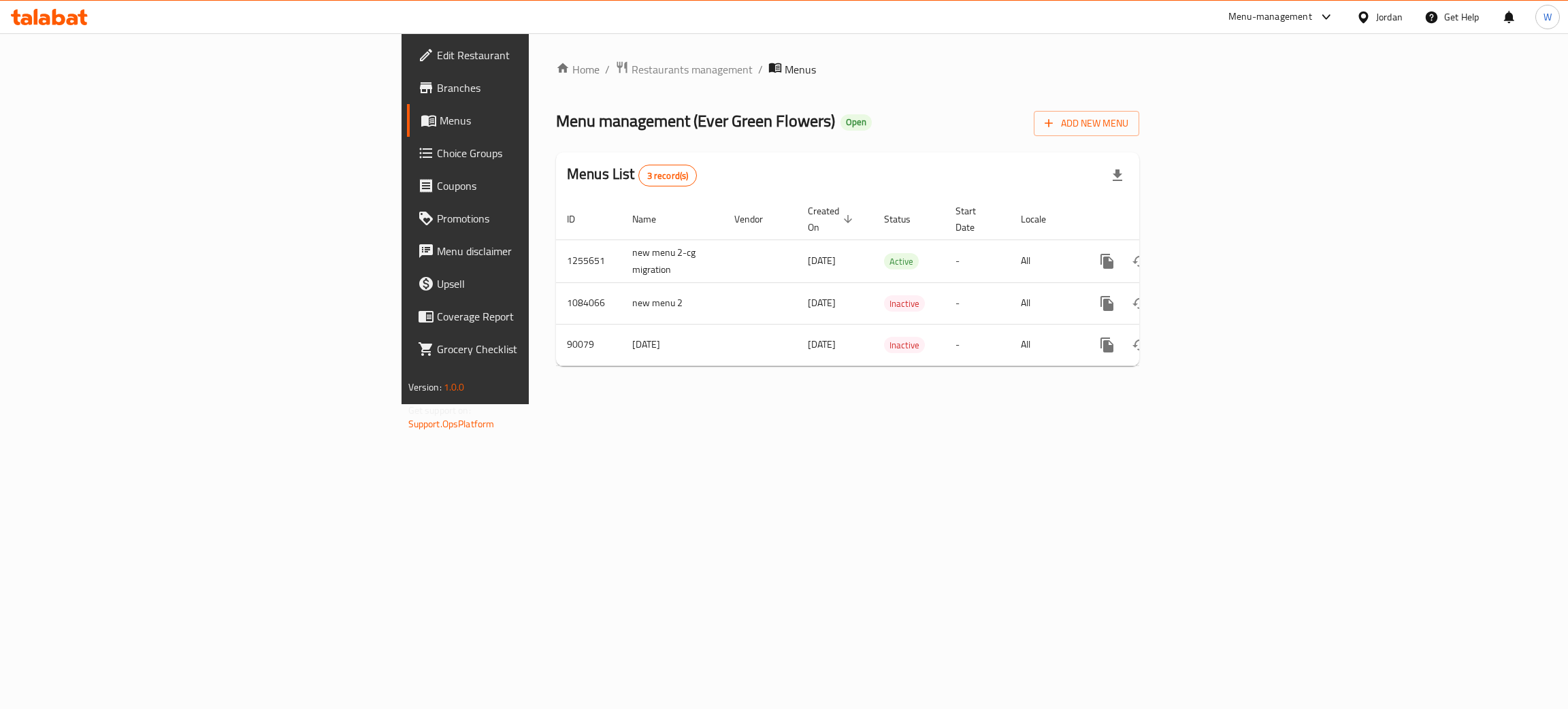
click at [437, 93] on span "Branches" at bounding box center [544, 87] width 215 height 17
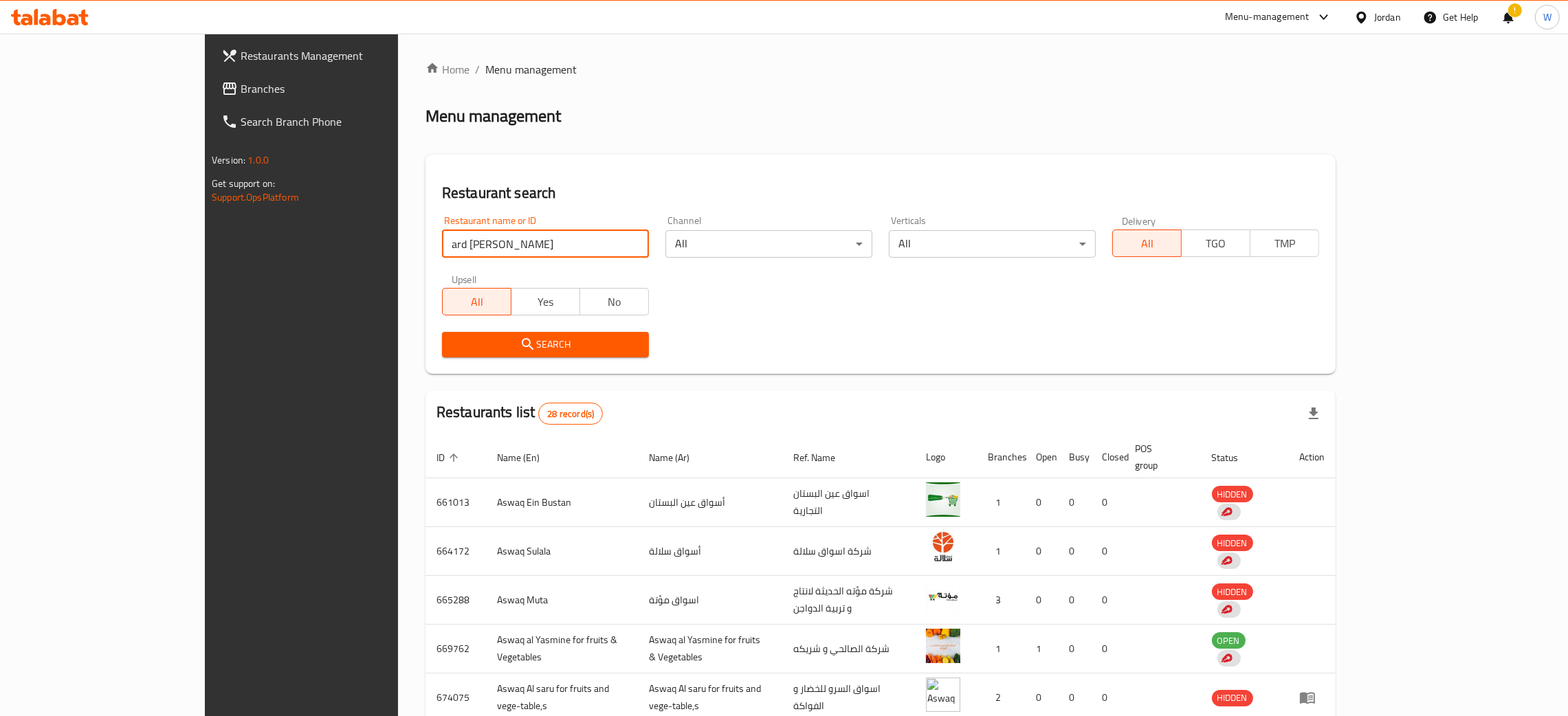
click button "Search" at bounding box center [545, 345] width 207 height 26
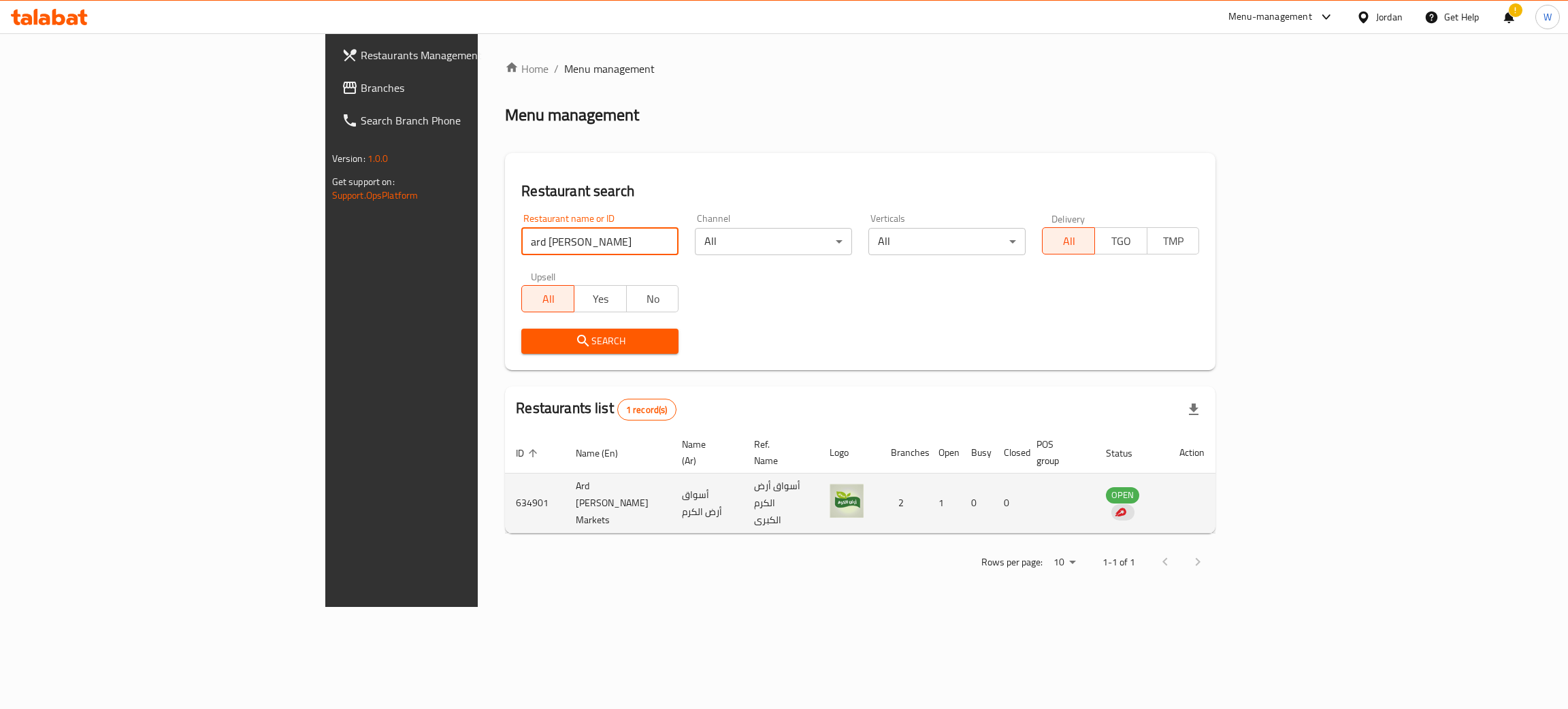
click at [565, 485] on td "Ard Al Karam Markets" at bounding box center [618, 503] width 106 height 60
copy td "Ard Al Karam Markets"
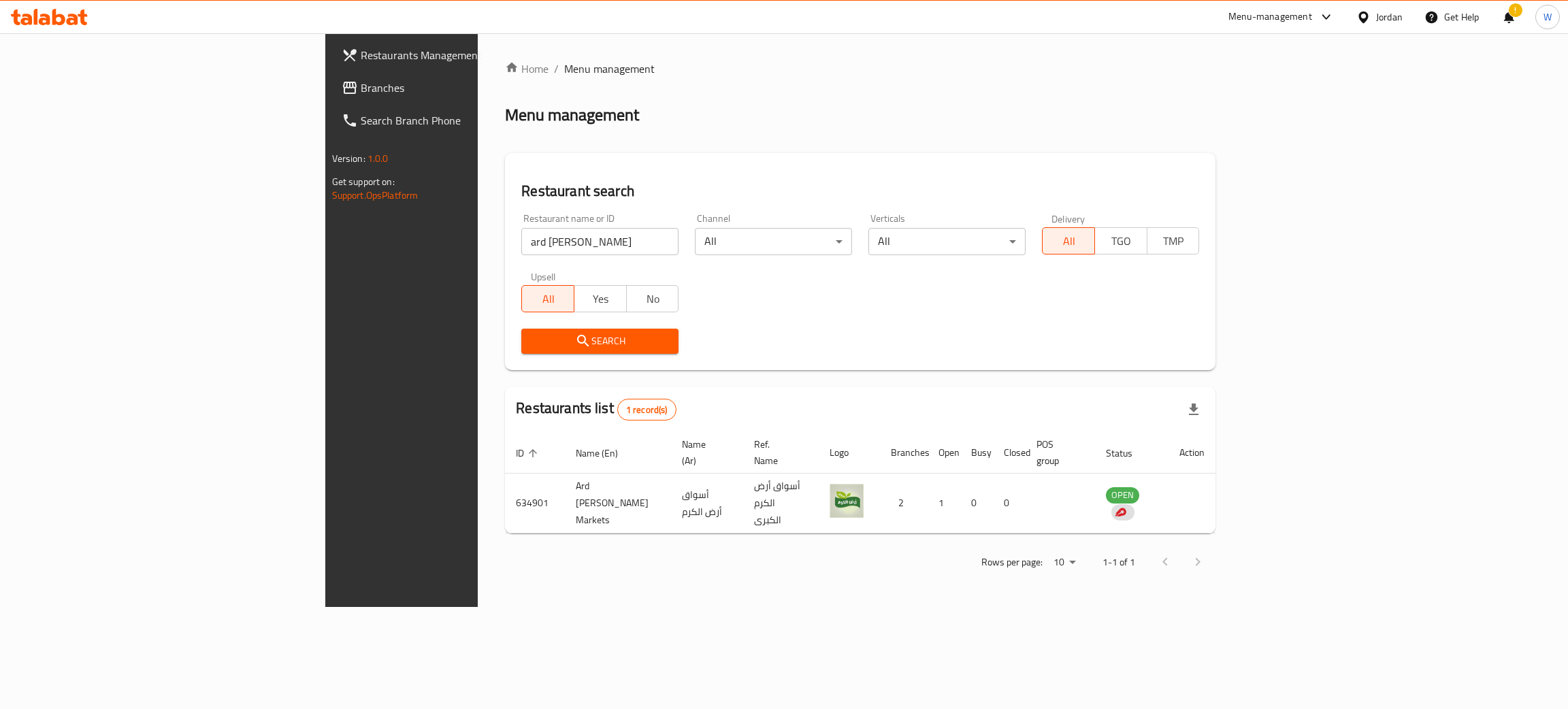
click at [522, 247] on input "ard al karam" at bounding box center [600, 242] width 158 height 27
paste input "Ard Al Karam Markets"
type input "Ard Al Karam Markets"
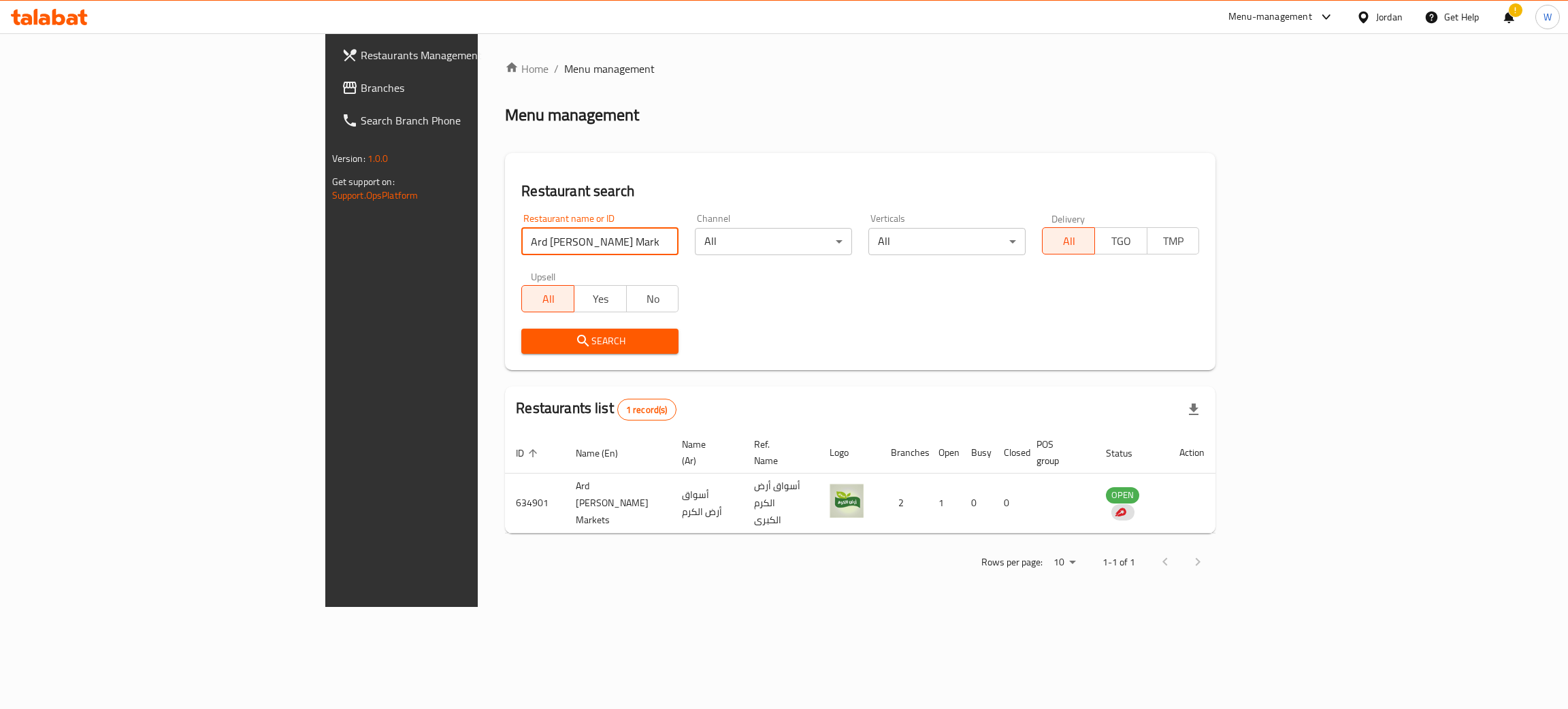
click button "Search" at bounding box center [600, 342] width 158 height 25
drag, startPoint x: 430, startPoint y: 243, endPoint x: 142, endPoint y: 236, distance: 288.1
click at [325, 236] on div "Restaurants Management Branches Search Branch Phone Version: 1.0.0 Get support …" at bounding box center [784, 320] width 918 height 574
click at [331, 72] on link "Branches" at bounding box center [459, 87] width 256 height 32
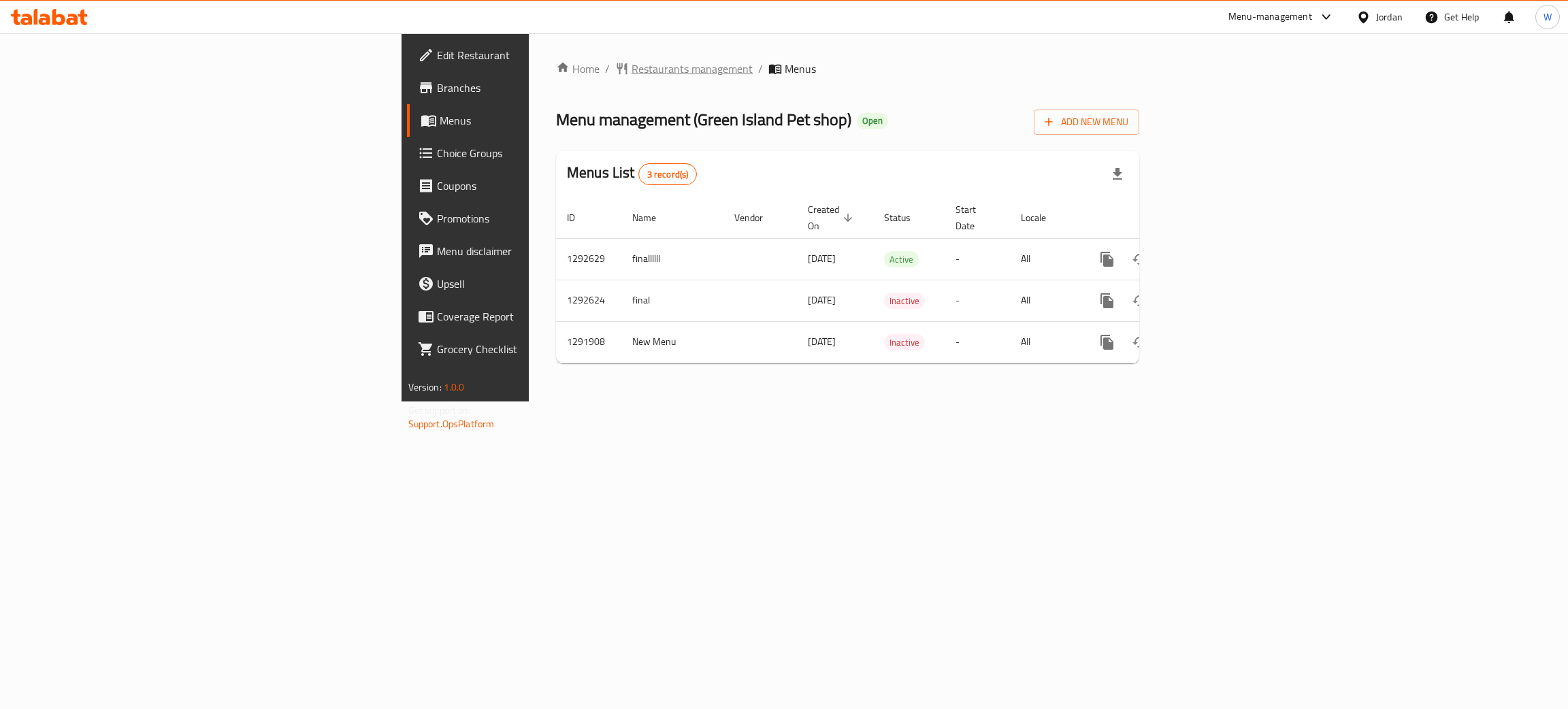
click at [631, 64] on span "Restaurants management" at bounding box center [692, 69] width 121 height 17
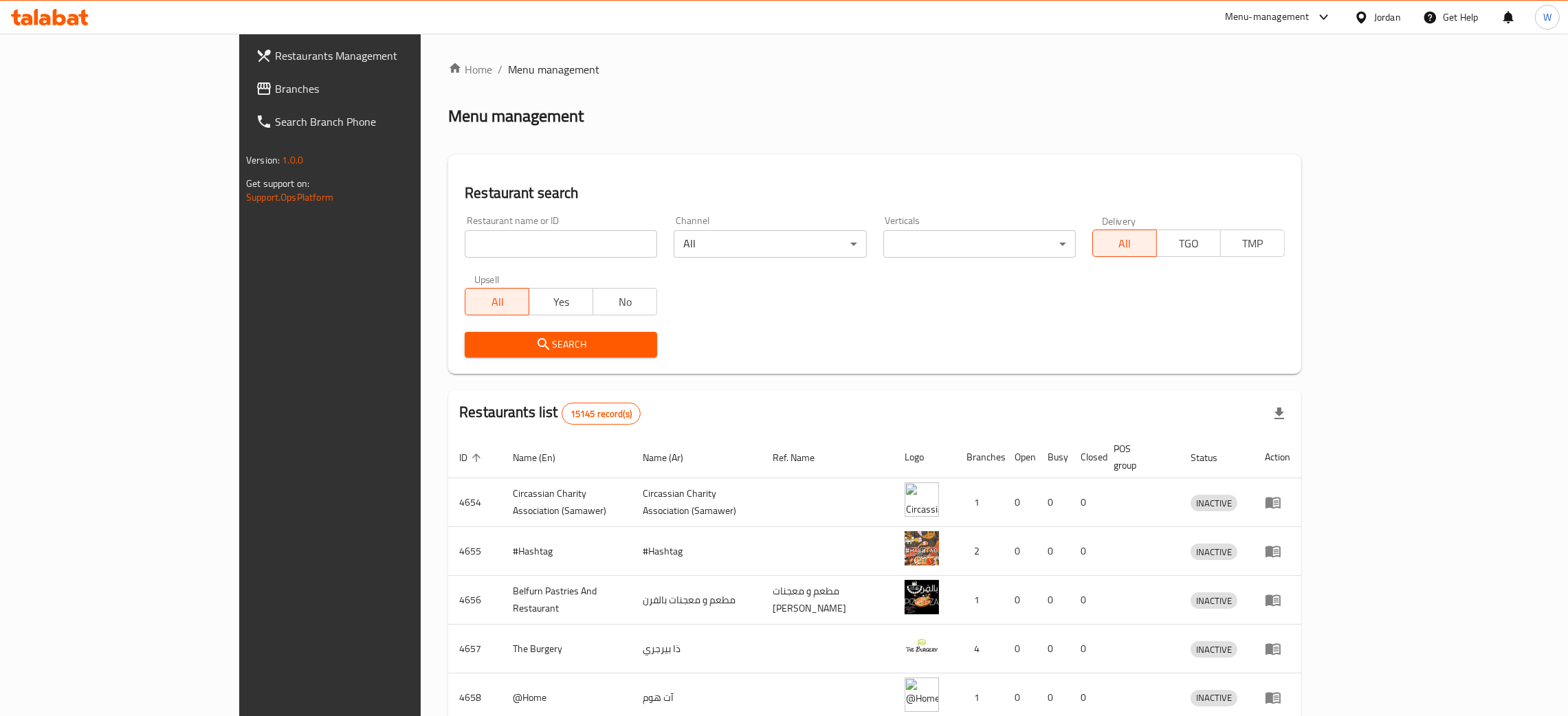
click at [465, 243] on input "search" at bounding box center [561, 244] width 193 height 28
type input "p"
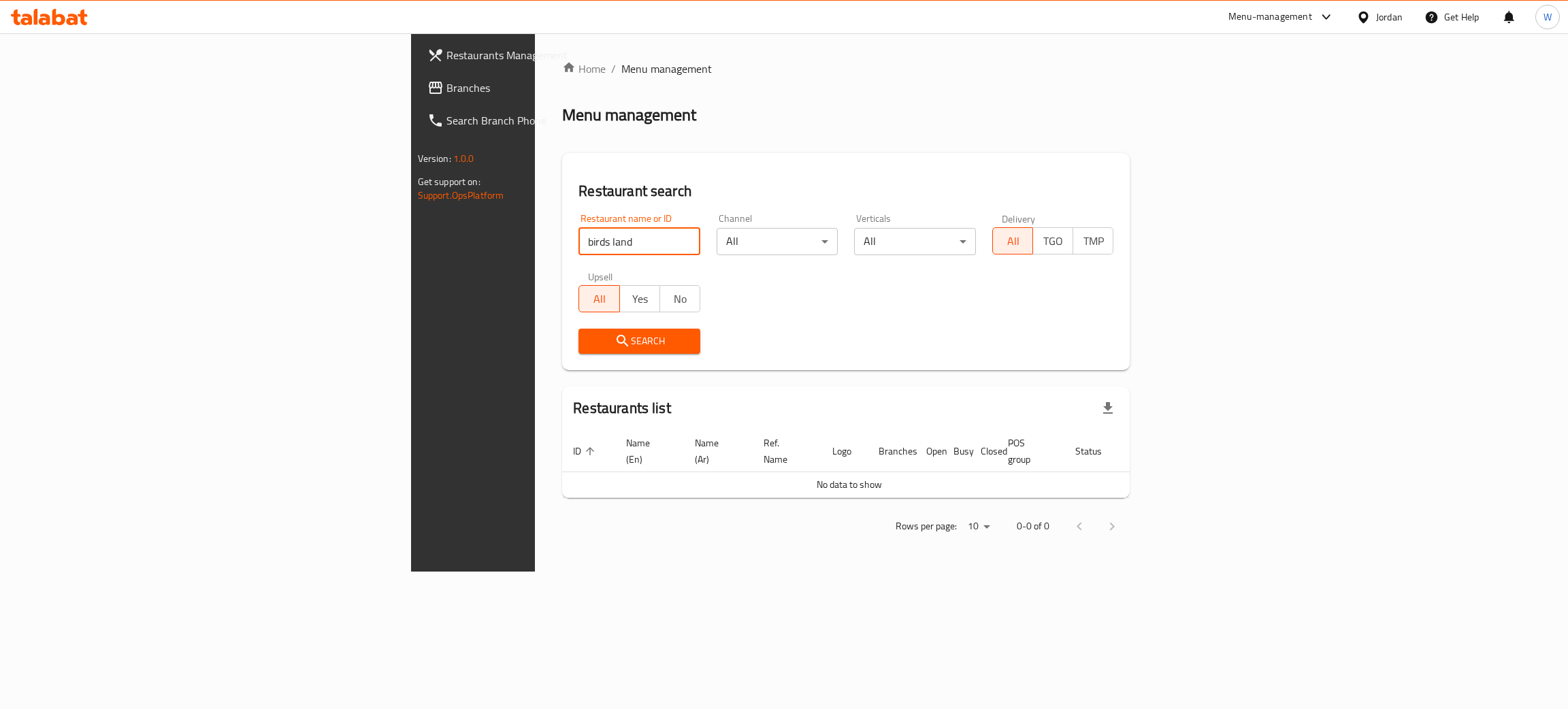
type input "birds land"
click button "Search" at bounding box center [639, 342] width 121 height 25
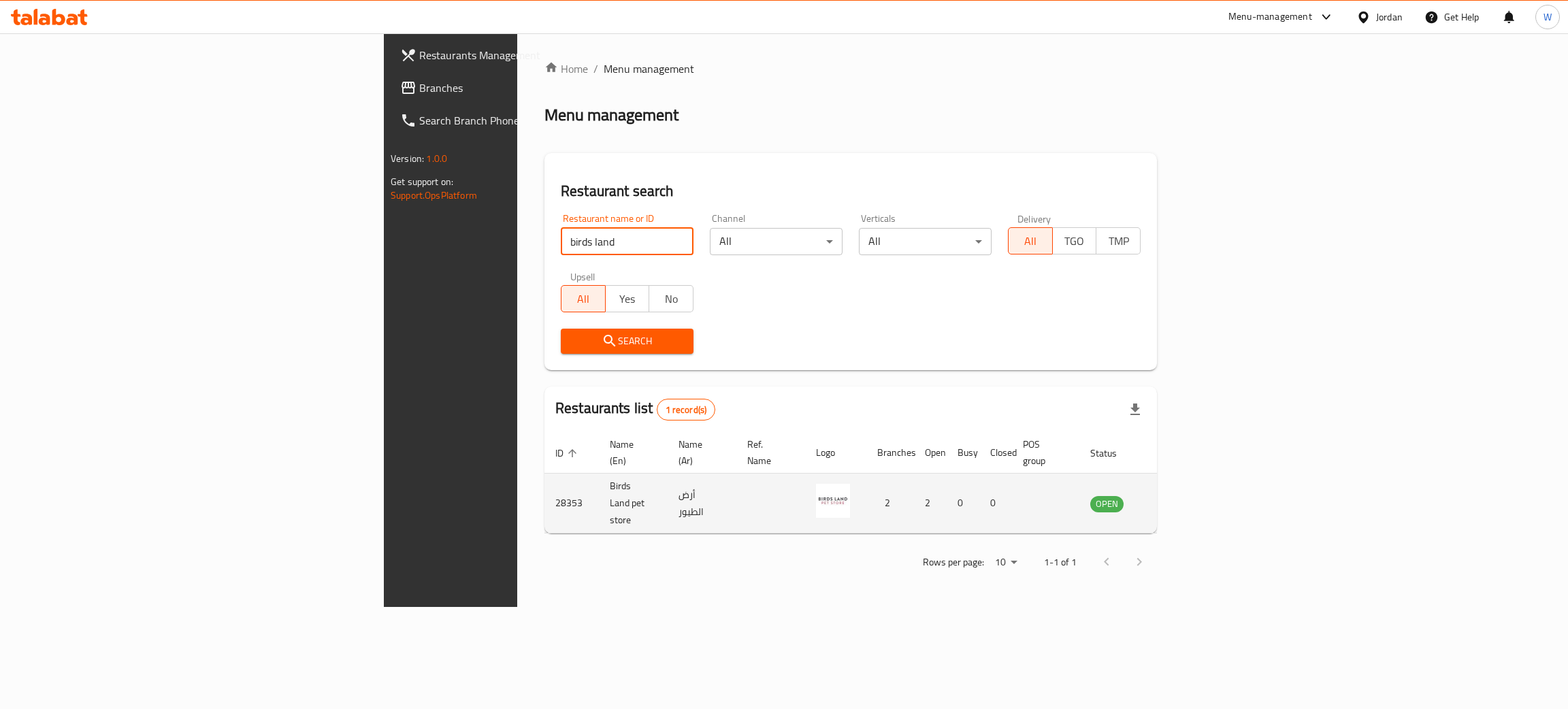
click at [1198, 496] on td "enhanced table" at bounding box center [1175, 503] width 47 height 60
click at [1177, 498] on icon "enhanced table" at bounding box center [1170, 504] width 15 height 12
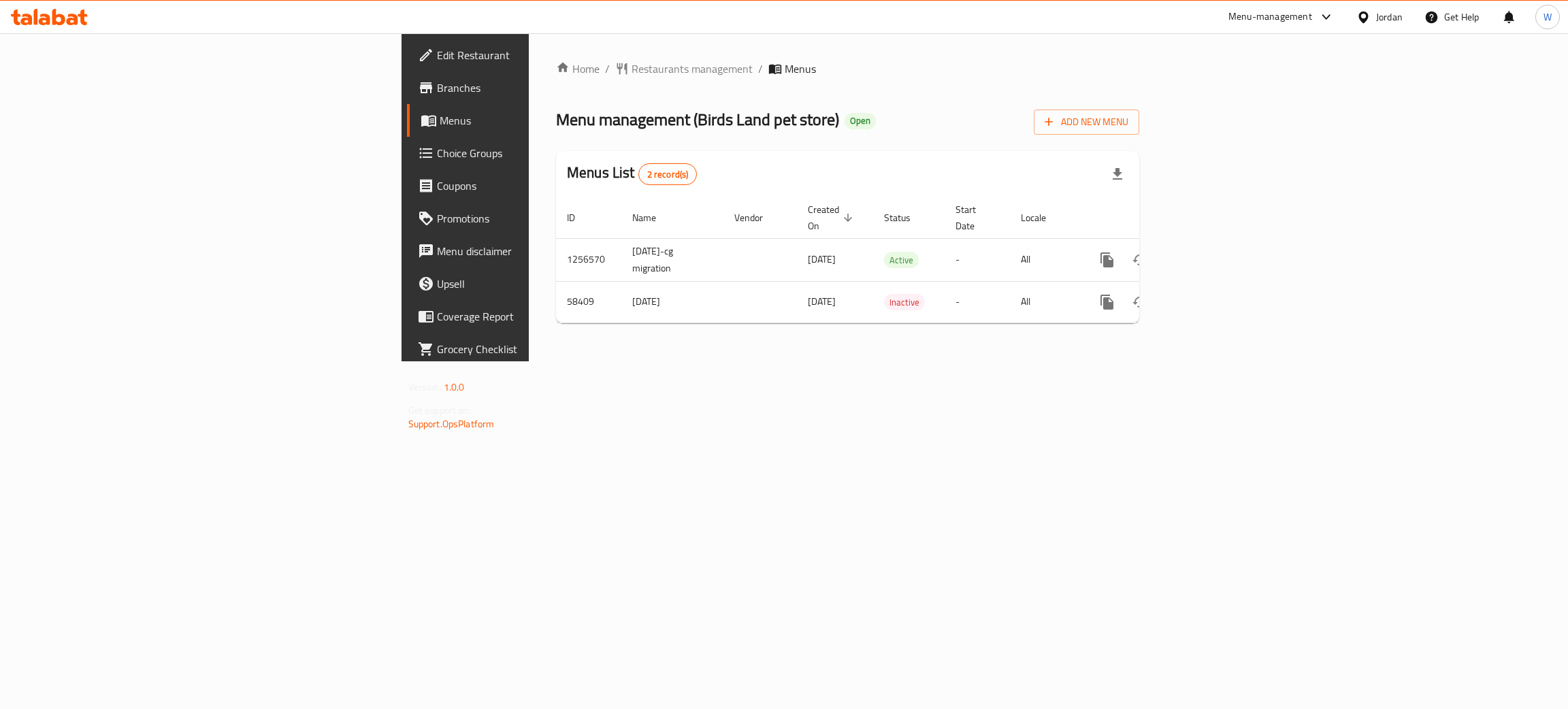
click at [437, 51] on span "Edit Restaurant" at bounding box center [544, 55] width 215 height 17
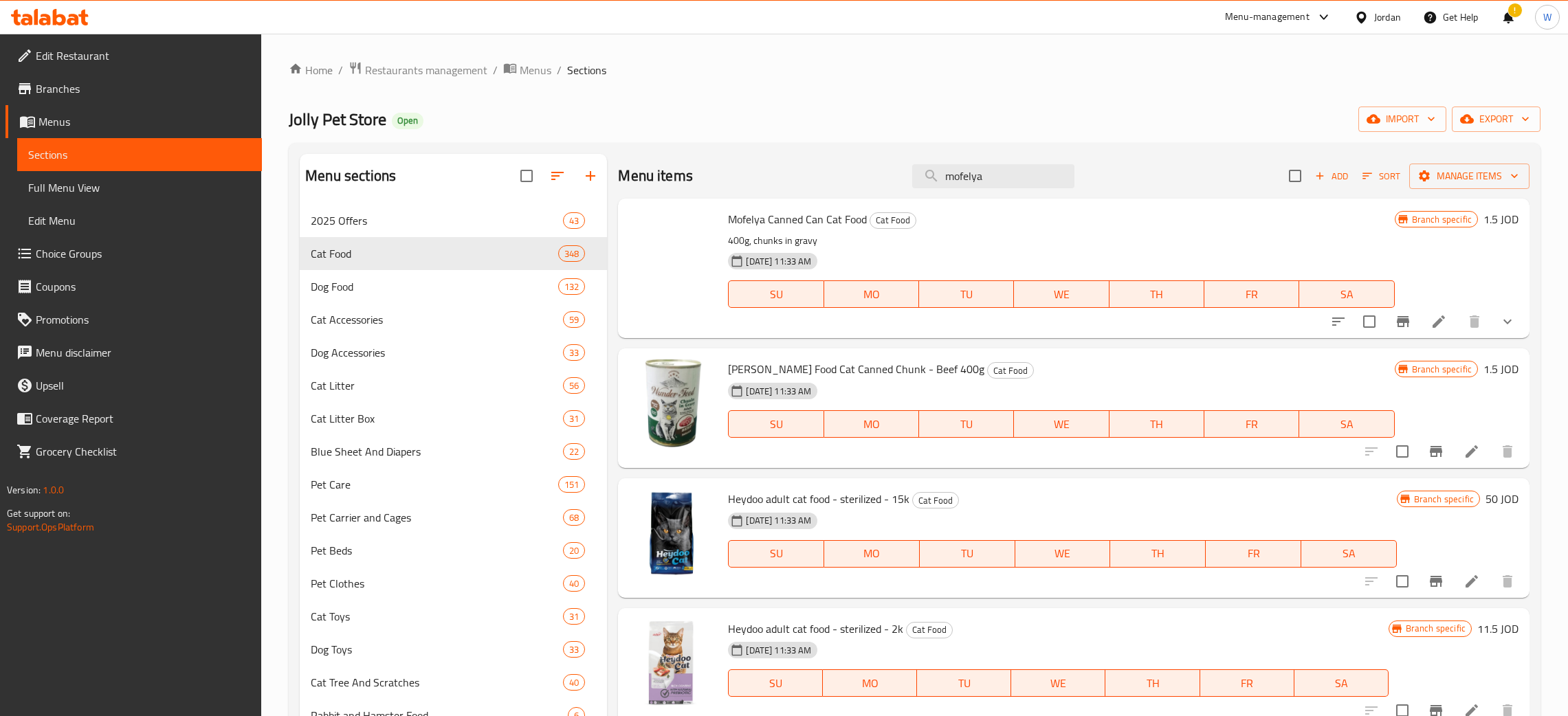
scroll to position [207, 0]
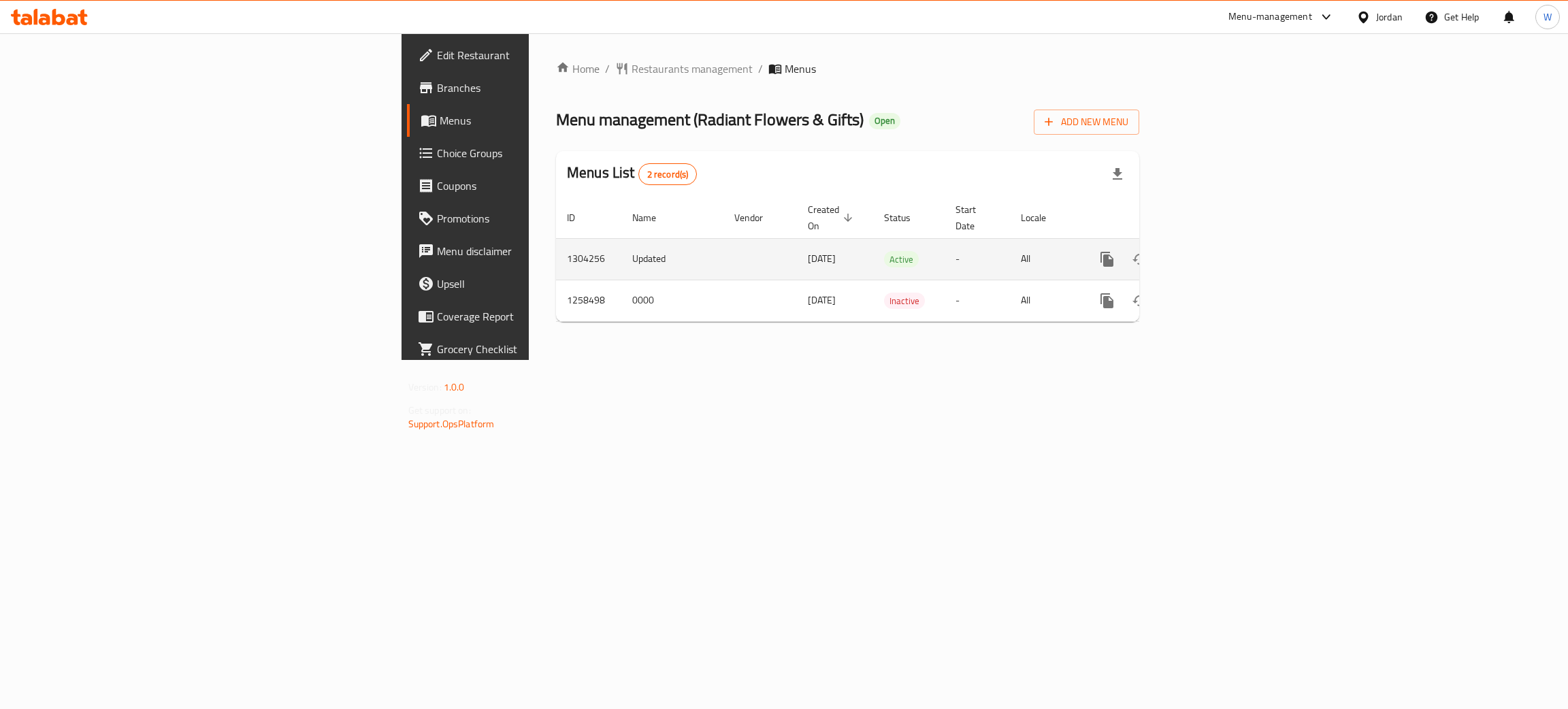
click at [1214, 252] on icon "enhanced table" at bounding box center [1205, 260] width 17 height 17
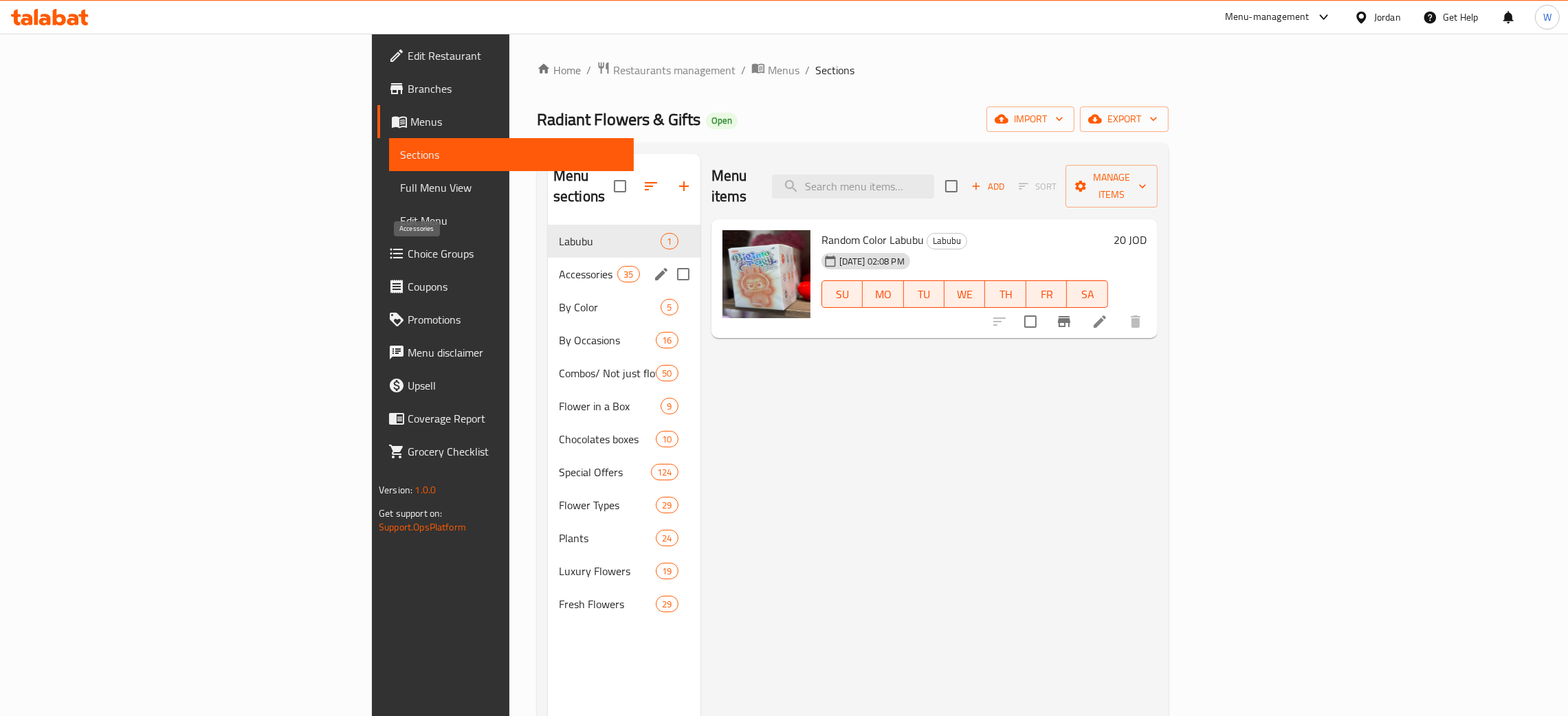
click at [559, 266] on span "Accessories" at bounding box center [587, 274] width 58 height 17
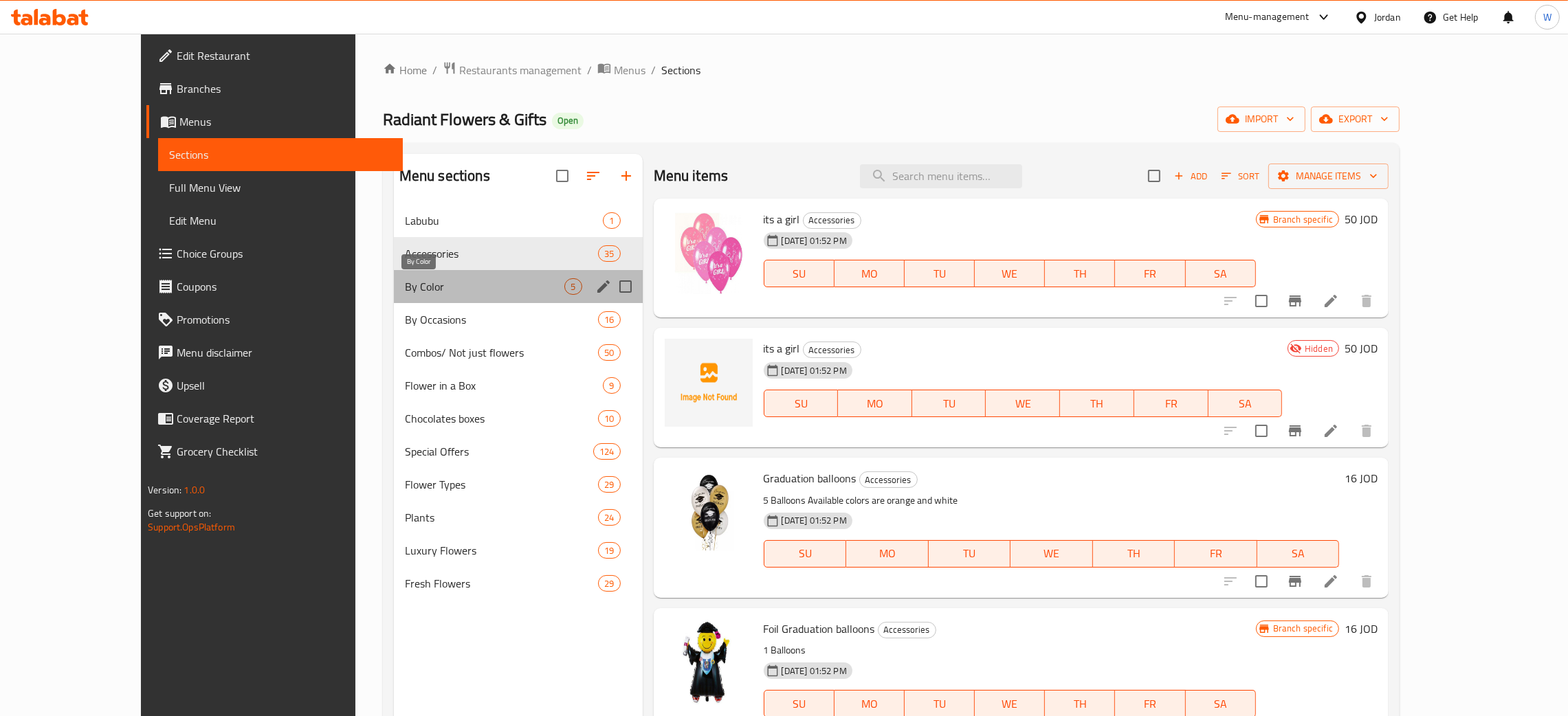
click at [405, 292] on span "By Color" at bounding box center [485, 287] width 160 height 17
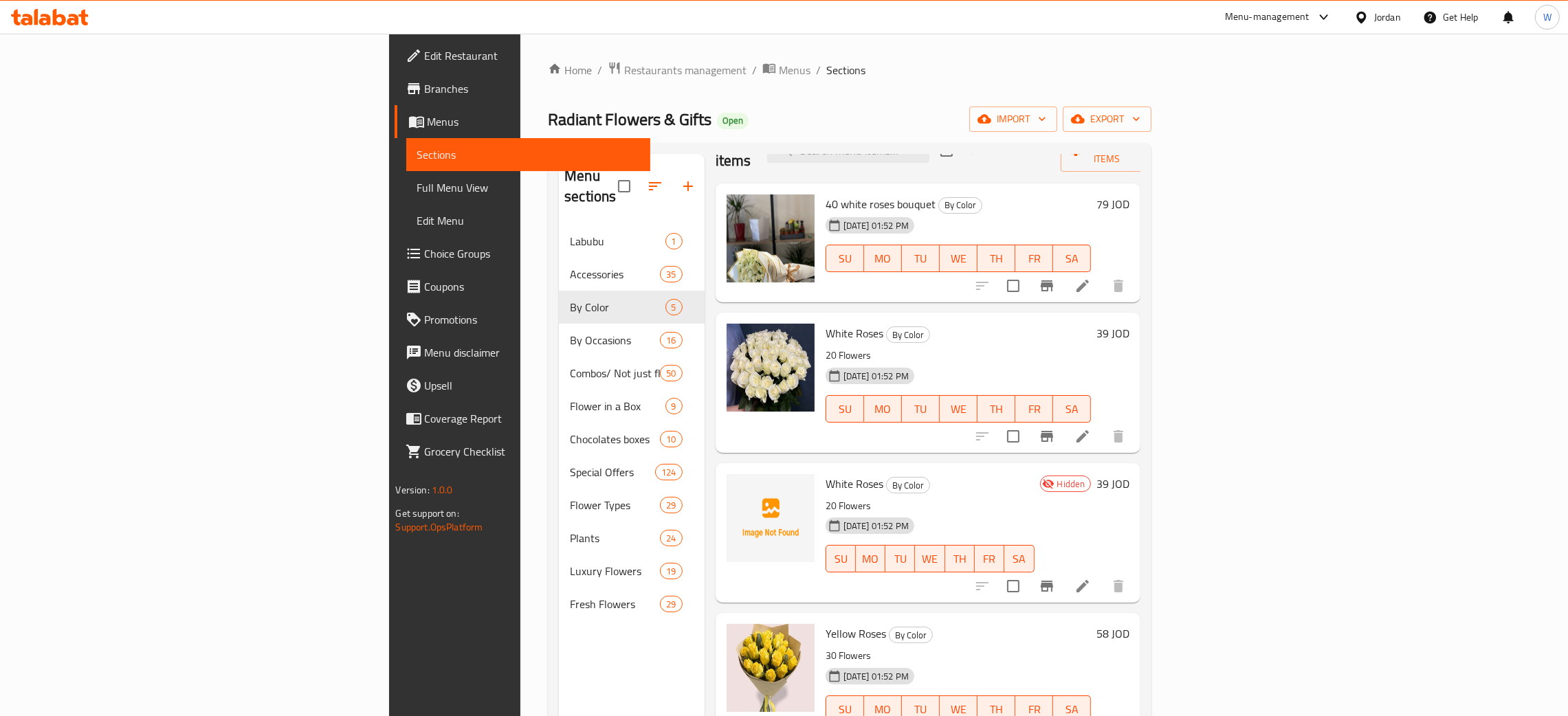
scroll to position [46, 0]
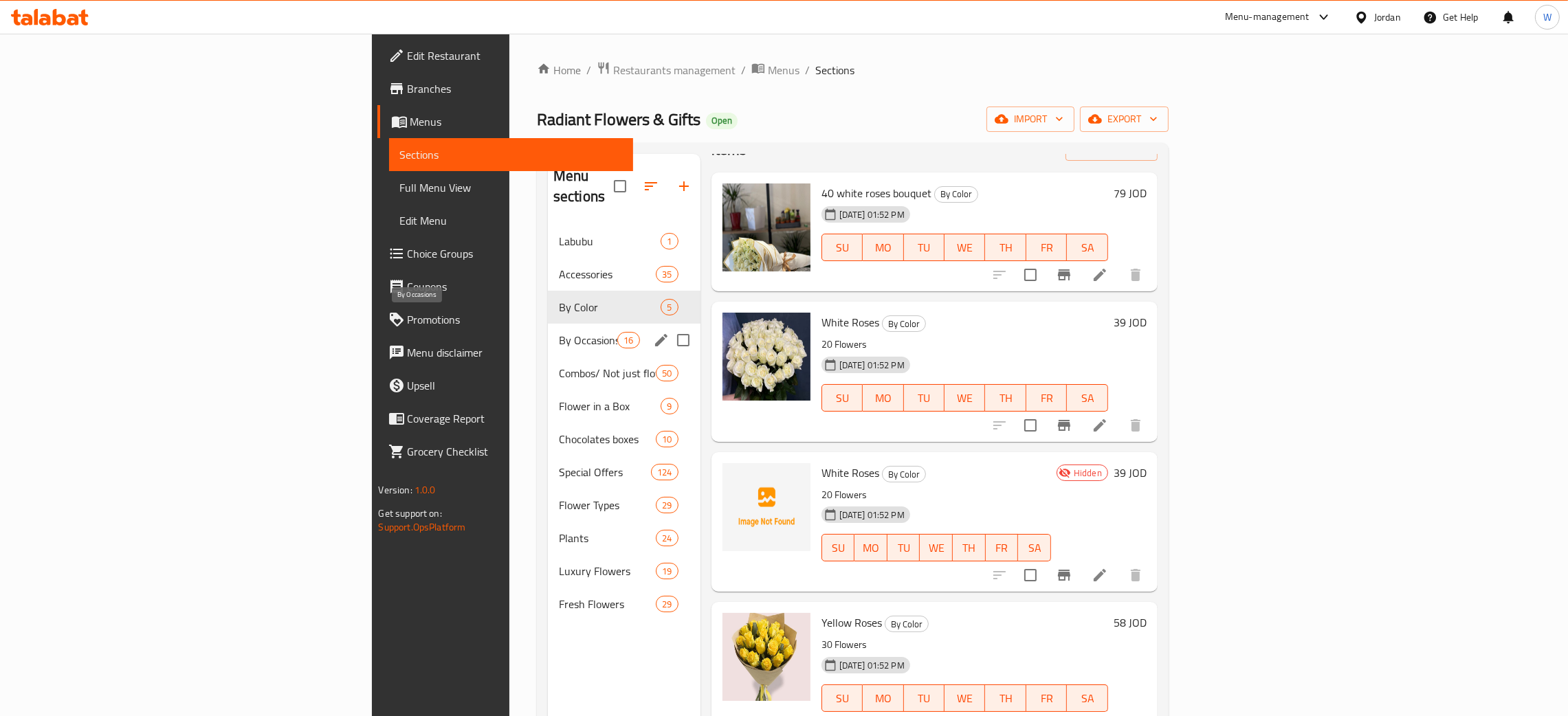
click at [559, 332] on span "By Occasions" at bounding box center [587, 340] width 58 height 17
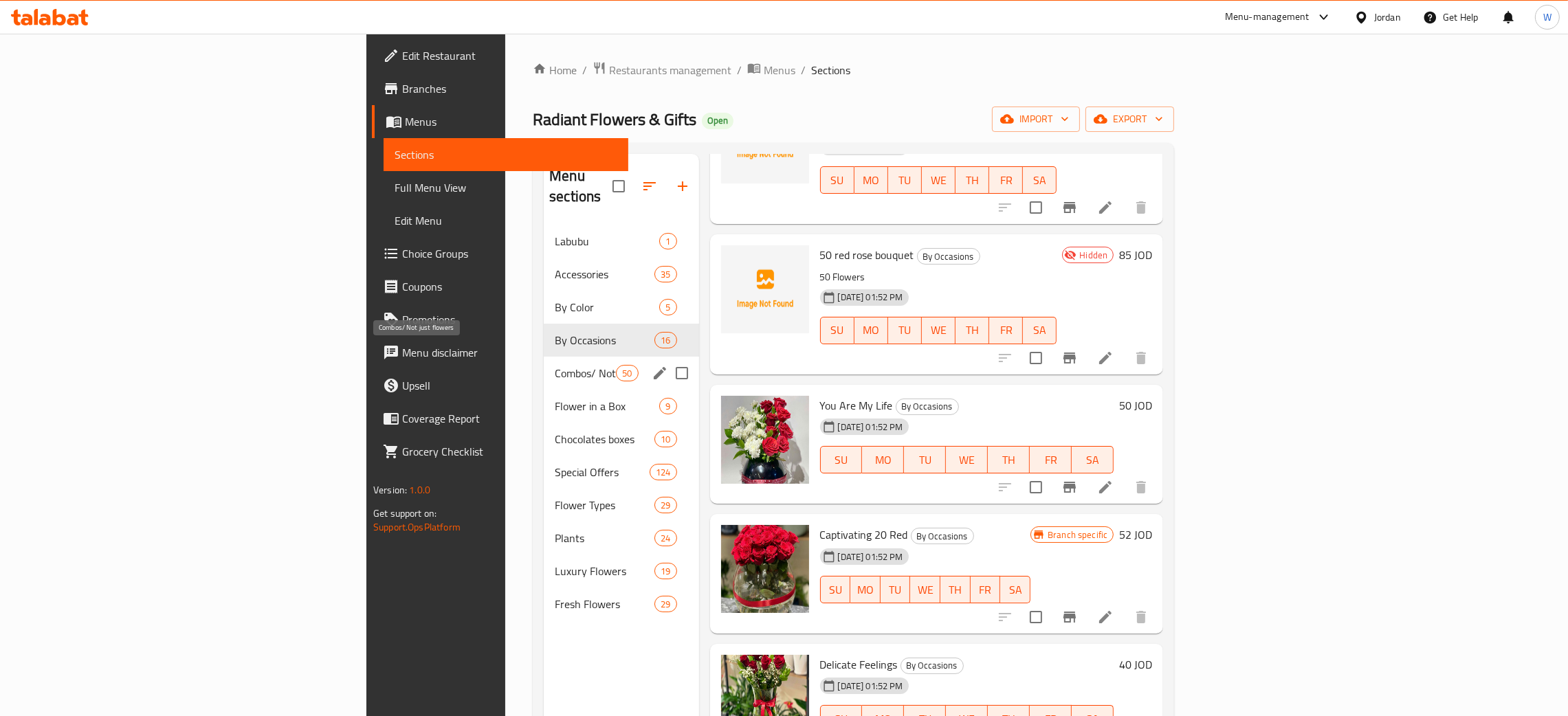
click at [555, 365] on span "Combos/ Not just flowers" at bounding box center [585, 373] width 61 height 17
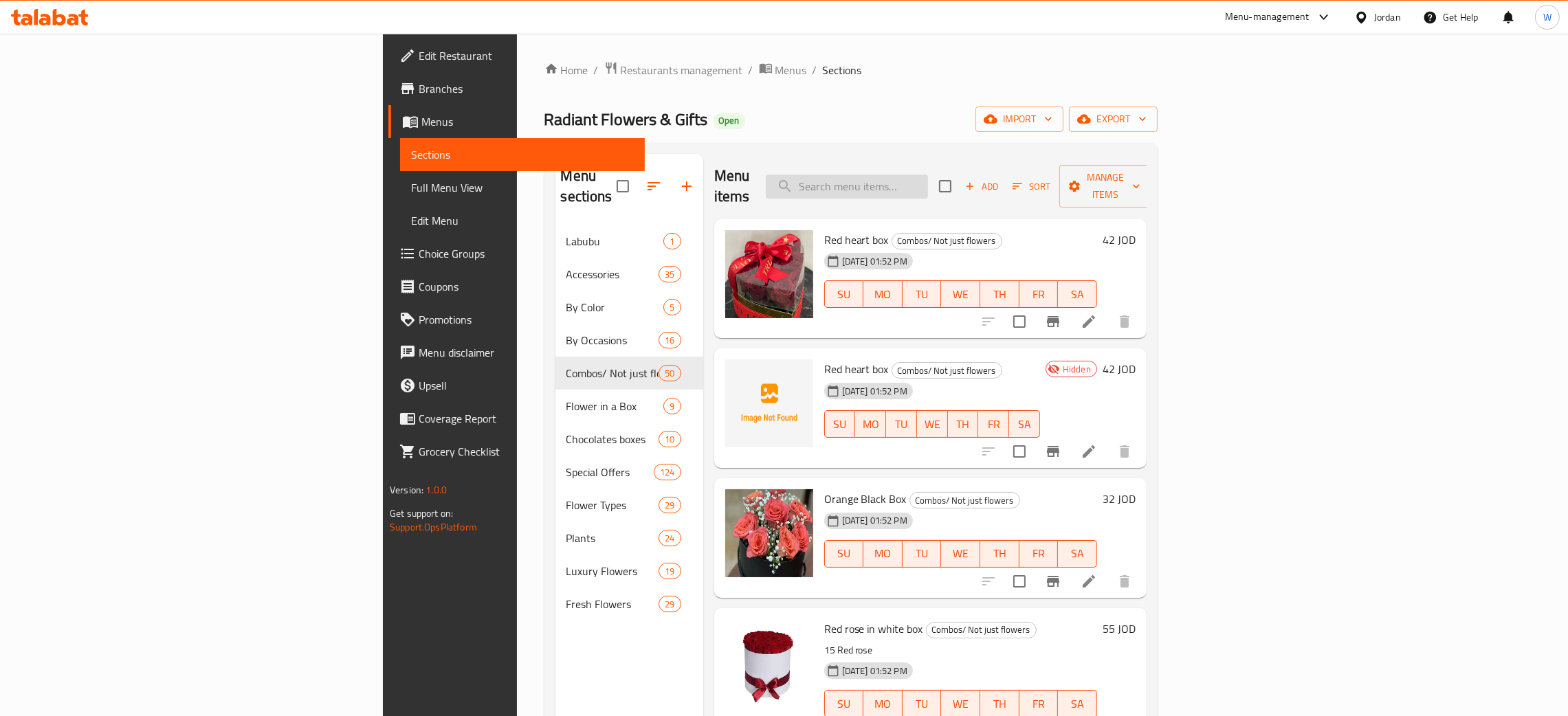
click at [928, 180] on input "search" at bounding box center [847, 187] width 162 height 24
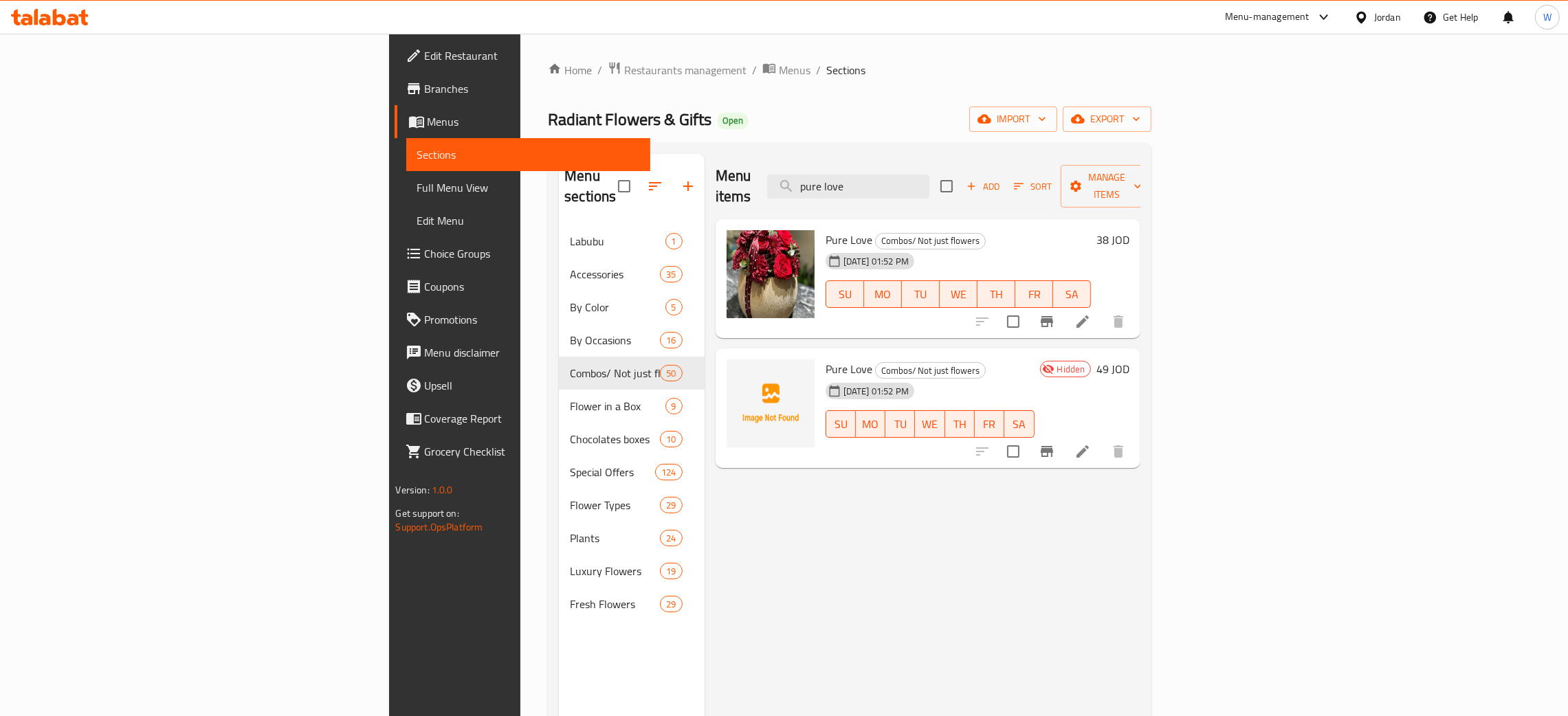
type input "pure love"
click at [1129, 230] on h6 "38 JOD" at bounding box center [1112, 239] width 33 height 19
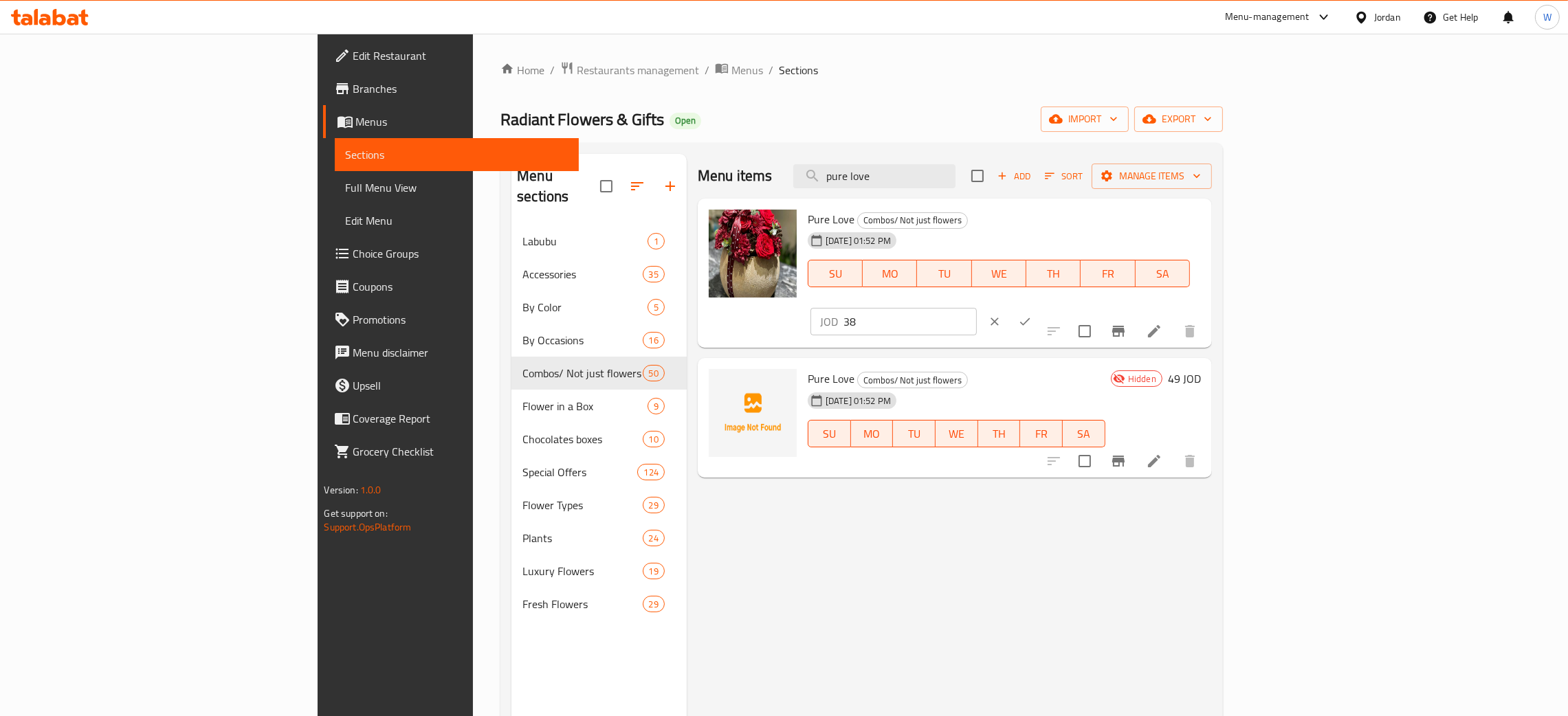
drag, startPoint x: 1396, startPoint y: 224, endPoint x: 1209, endPoint y: 215, distance: 187.2
click at [1206, 215] on div "Pure Love Combos/ Not just flowers [DATE] 01:52 PM SU MO TU WE TH FR SA JOD 38 ​" at bounding box center [1003, 273] width 404 height 138
type input "40"
click at [1032, 314] on icon "ok" at bounding box center [1025, 321] width 14 height 14
